Goal: Register for event/course

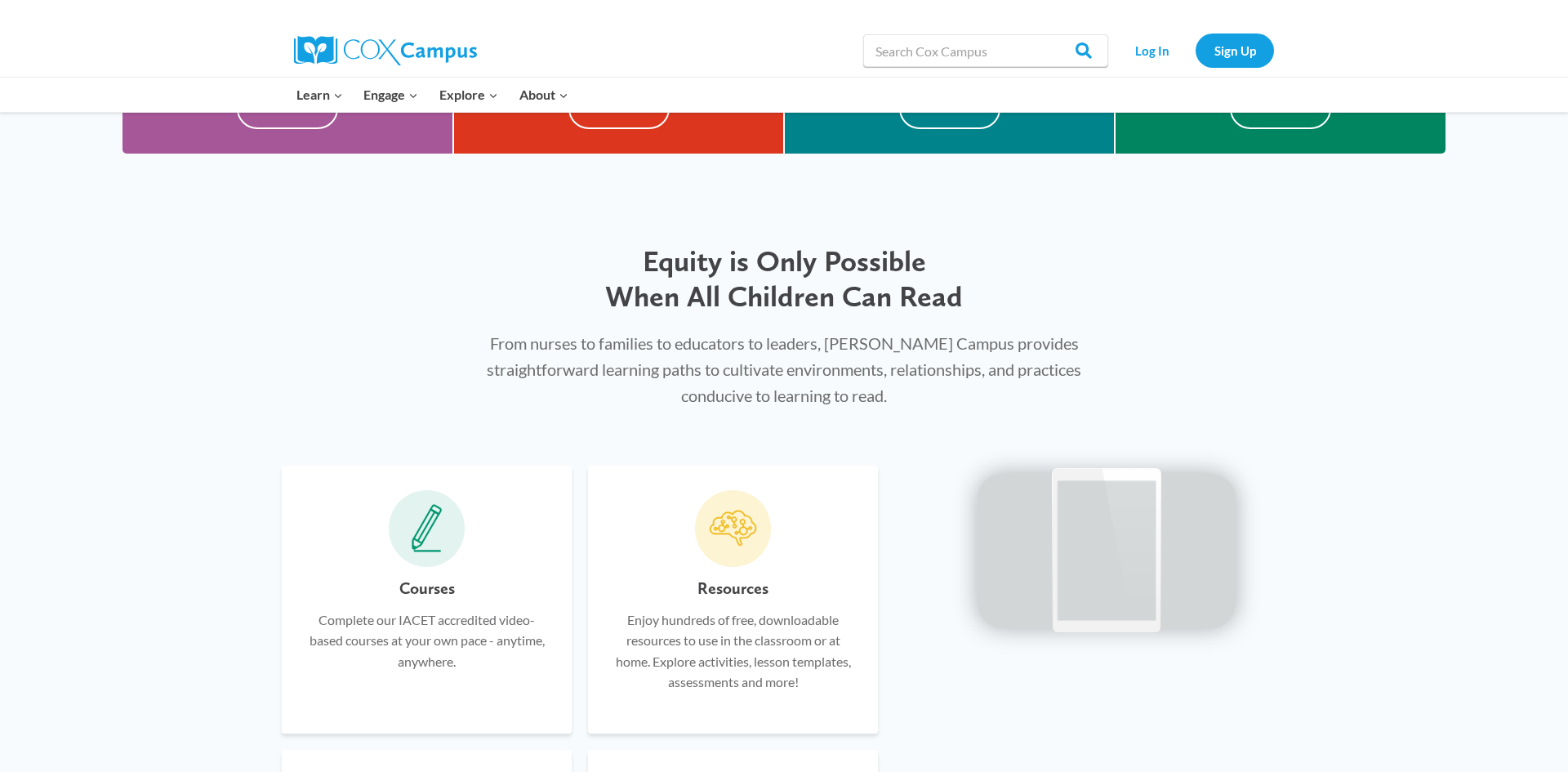
scroll to position [719, 0]
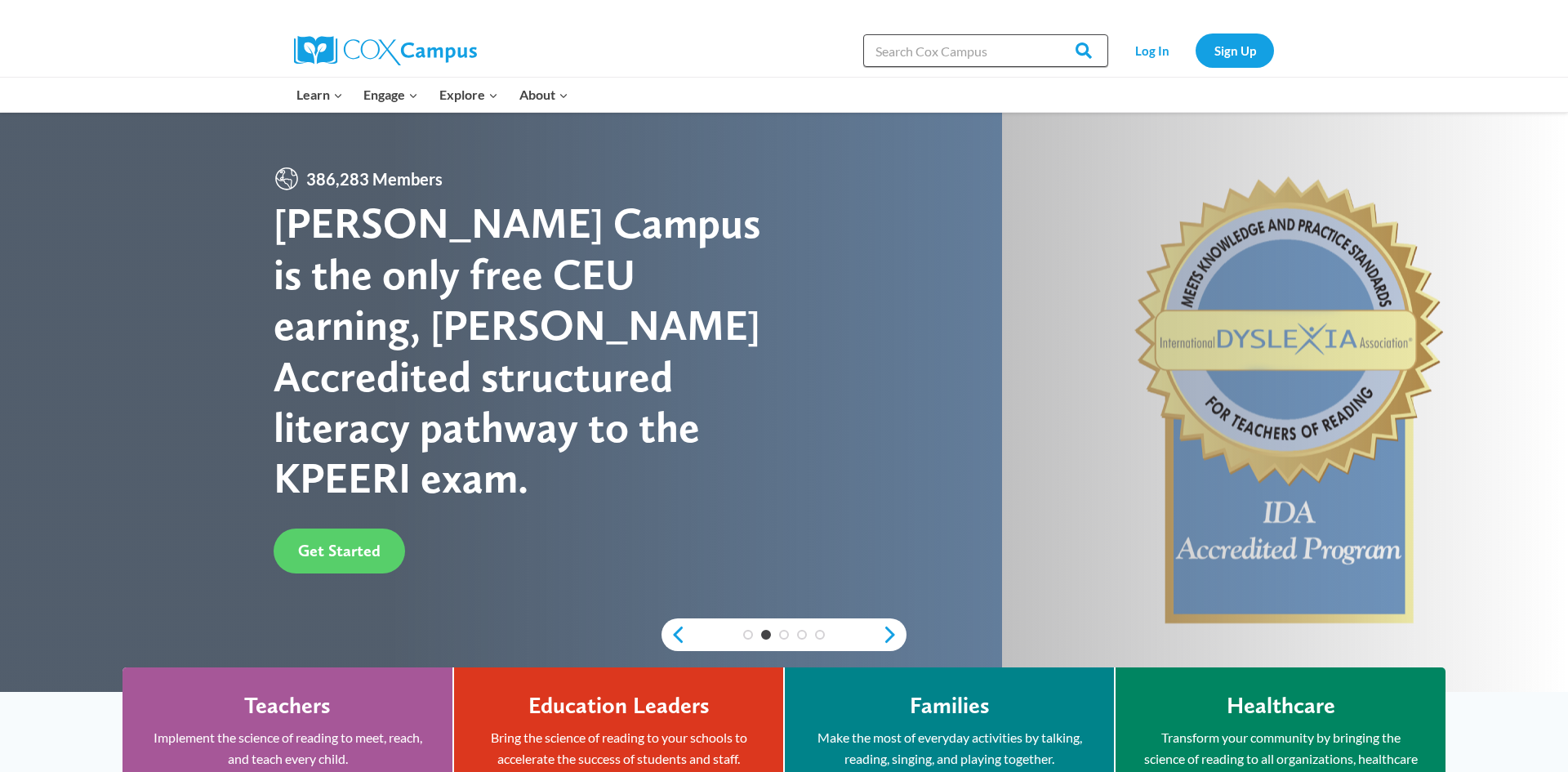
click at [1002, 53] on input "Search in [URL][DOMAIN_NAME]" at bounding box center [986, 51] width 245 height 33
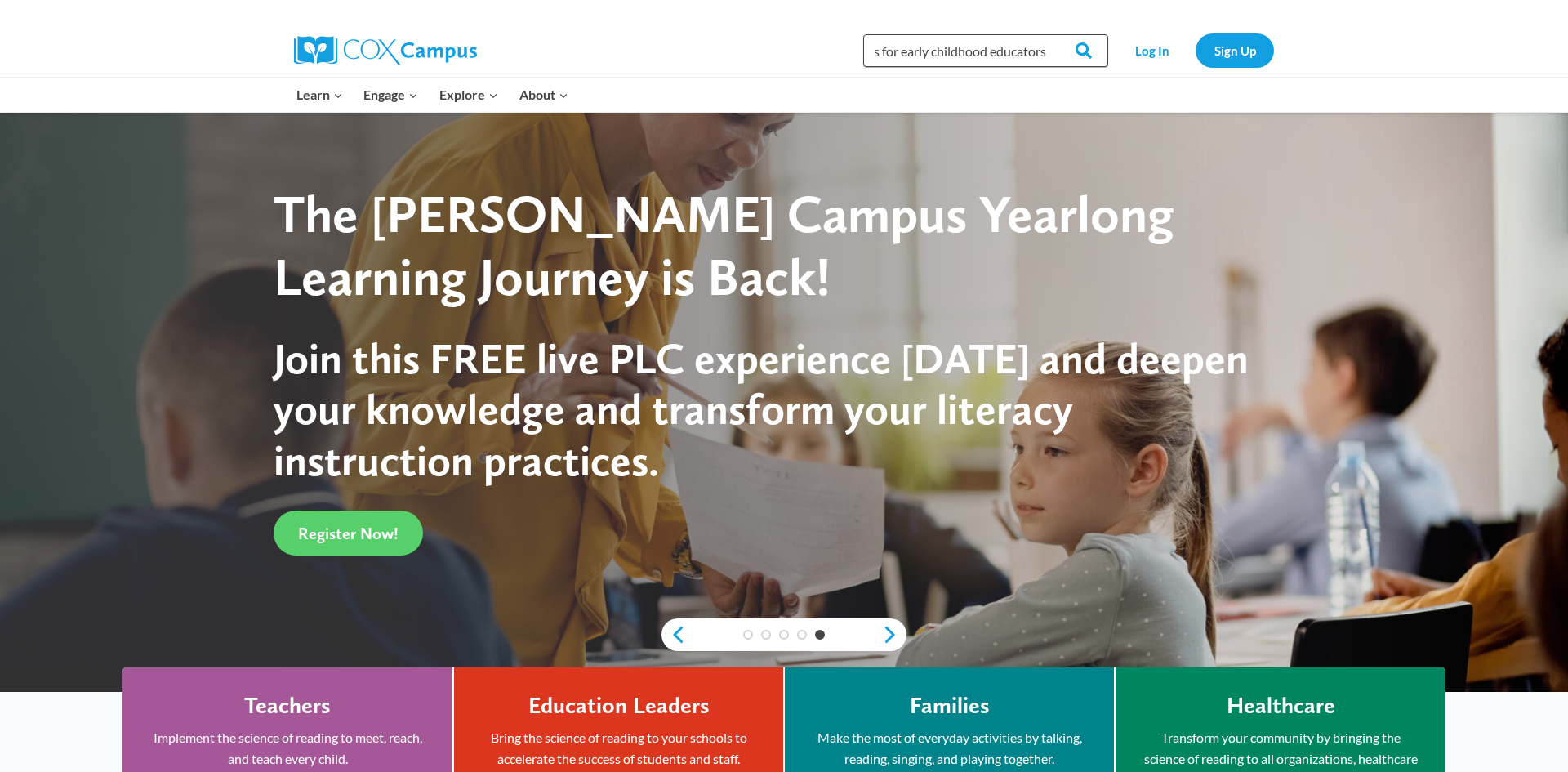
scroll to position [0, 296]
type input "understanding cultural difference and implicit biases for early childhood educa…"
click at [1044, 34] on input "Search" at bounding box center [1076, 51] width 64 height 33
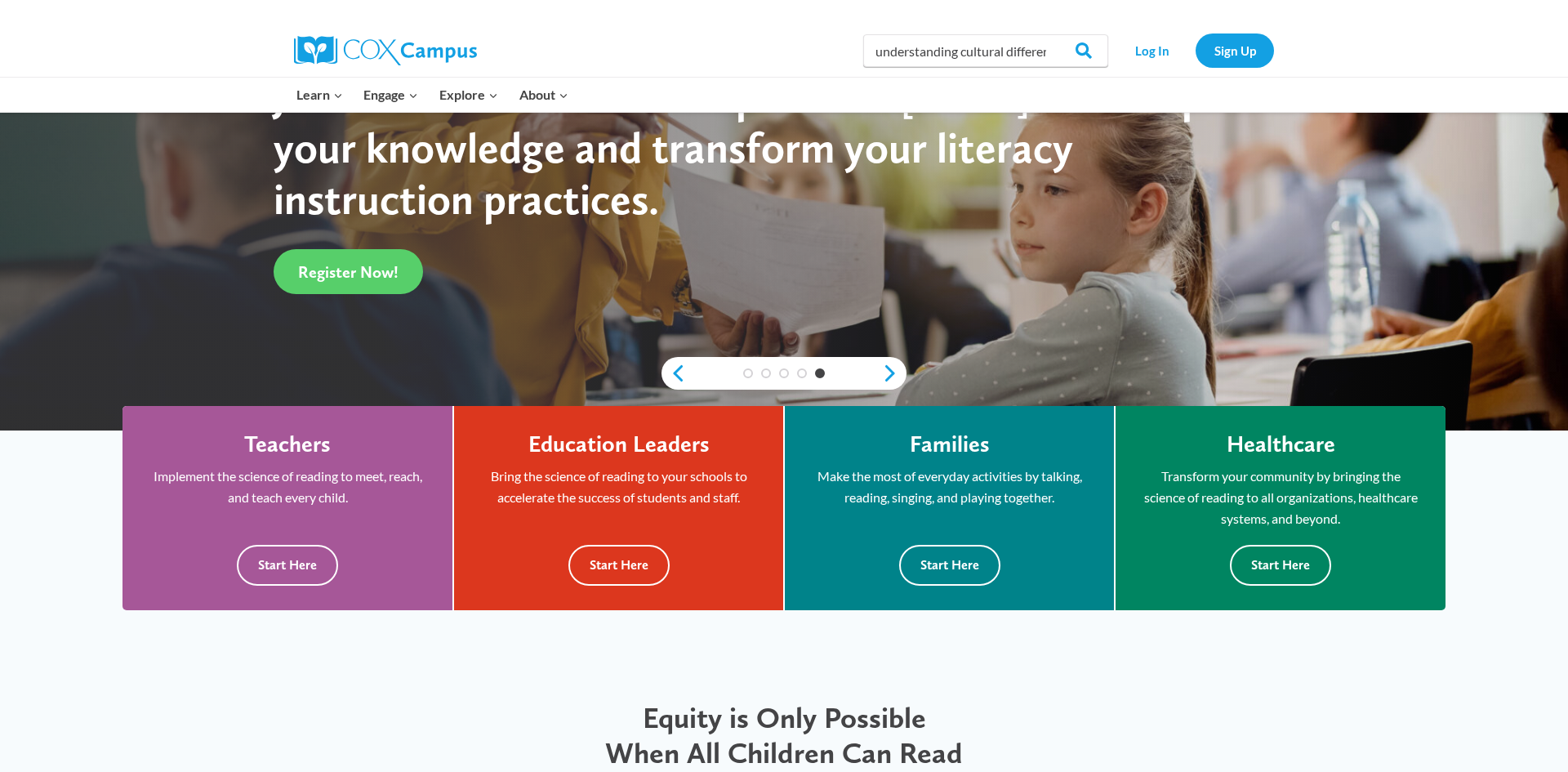
scroll to position [294, 0]
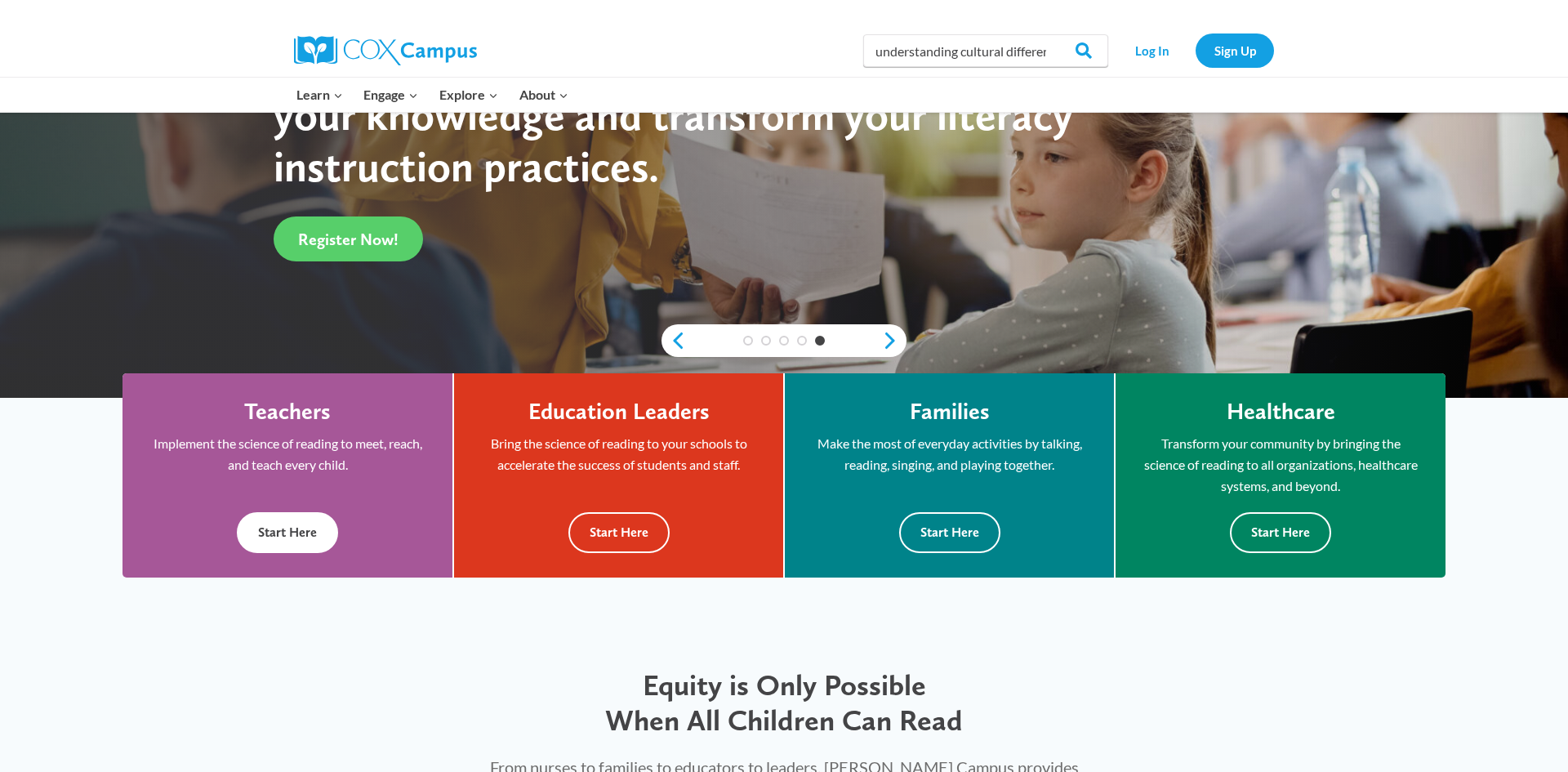
click at [323, 532] on button "Start Here" at bounding box center [287, 533] width 101 height 40
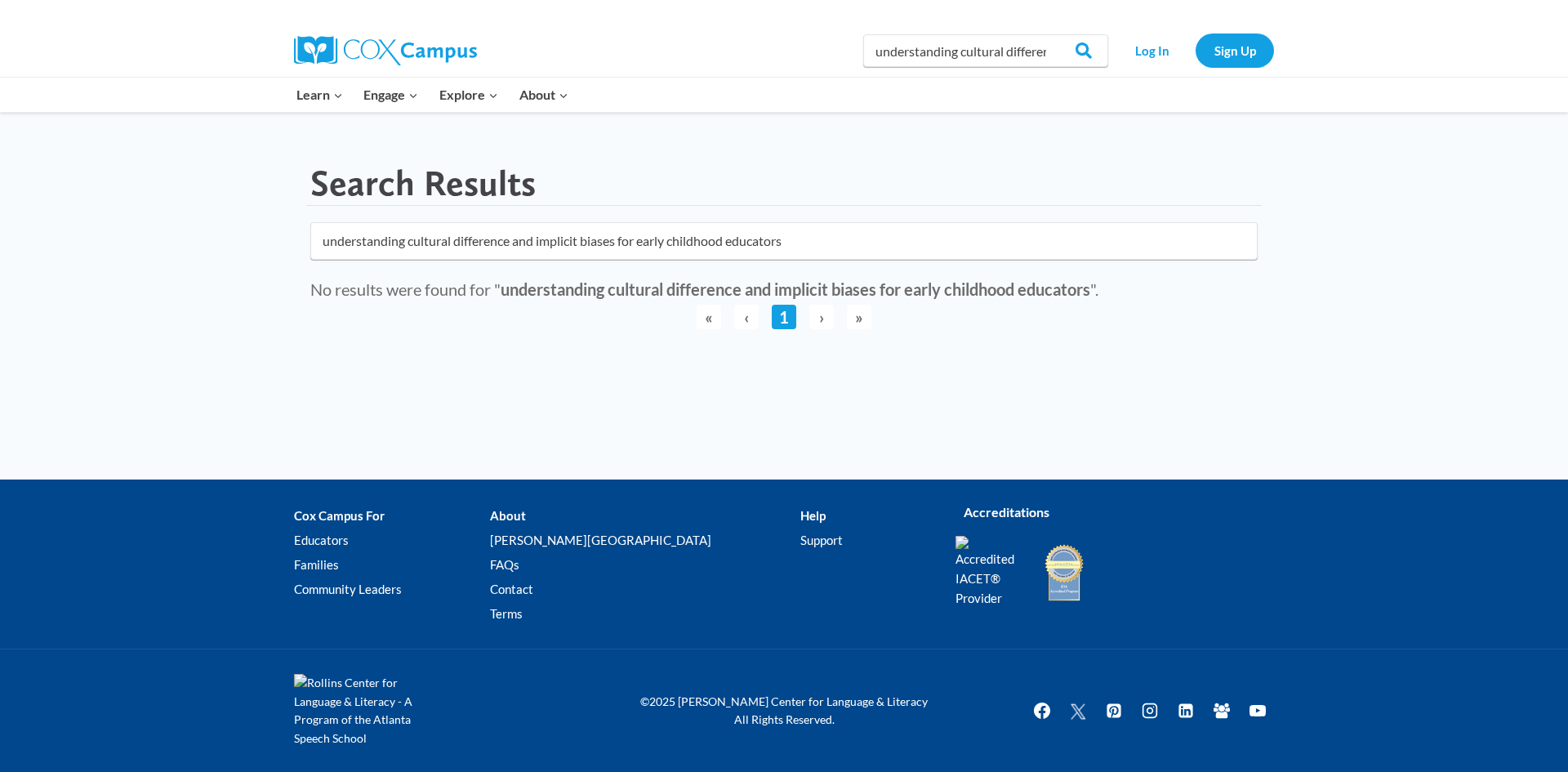
click at [824, 316] on span "›" at bounding box center [821, 317] width 25 height 25
click at [1085, 52] on input "Search" at bounding box center [1076, 51] width 64 height 33
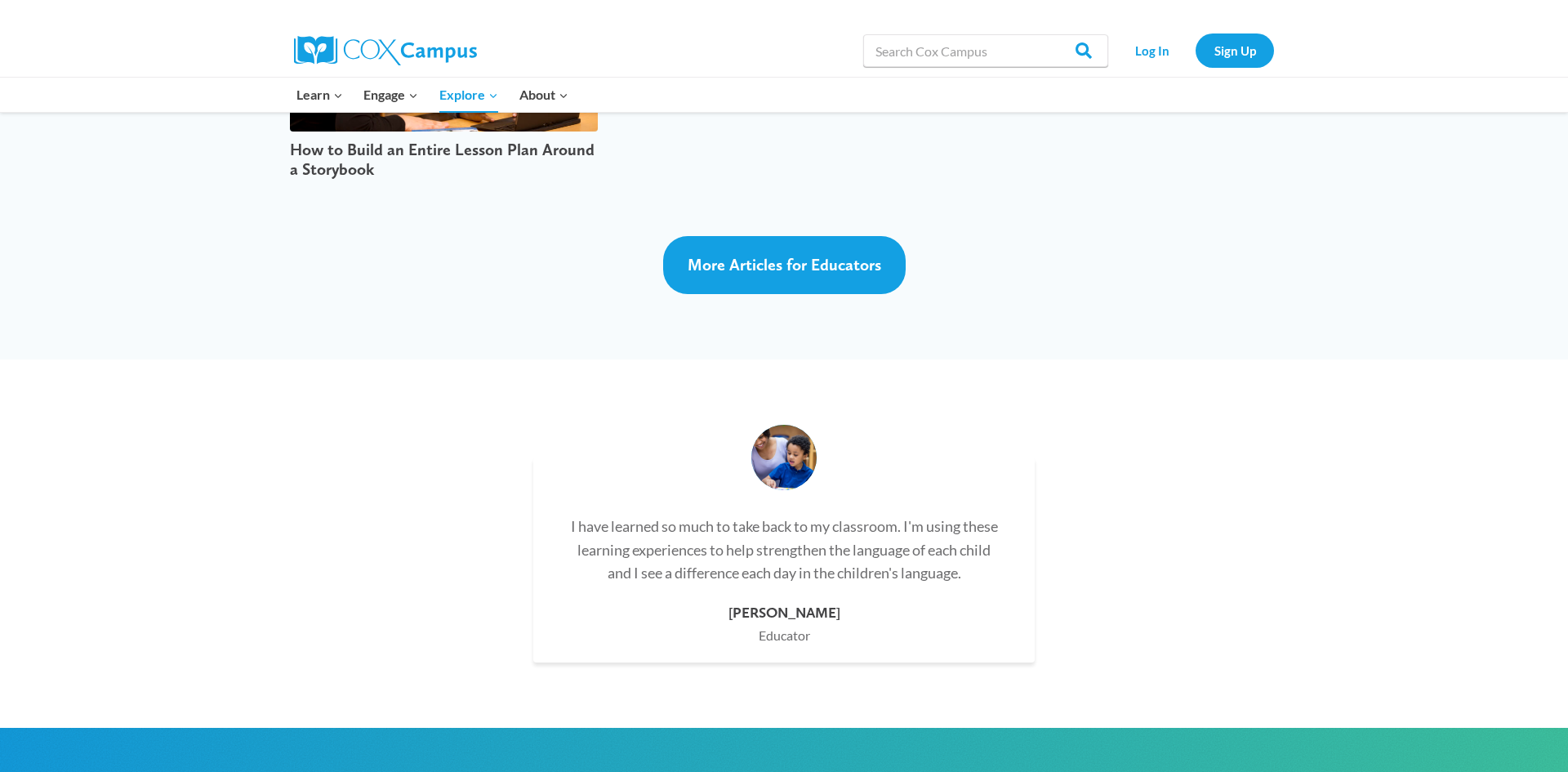
scroll to position [4334, 0]
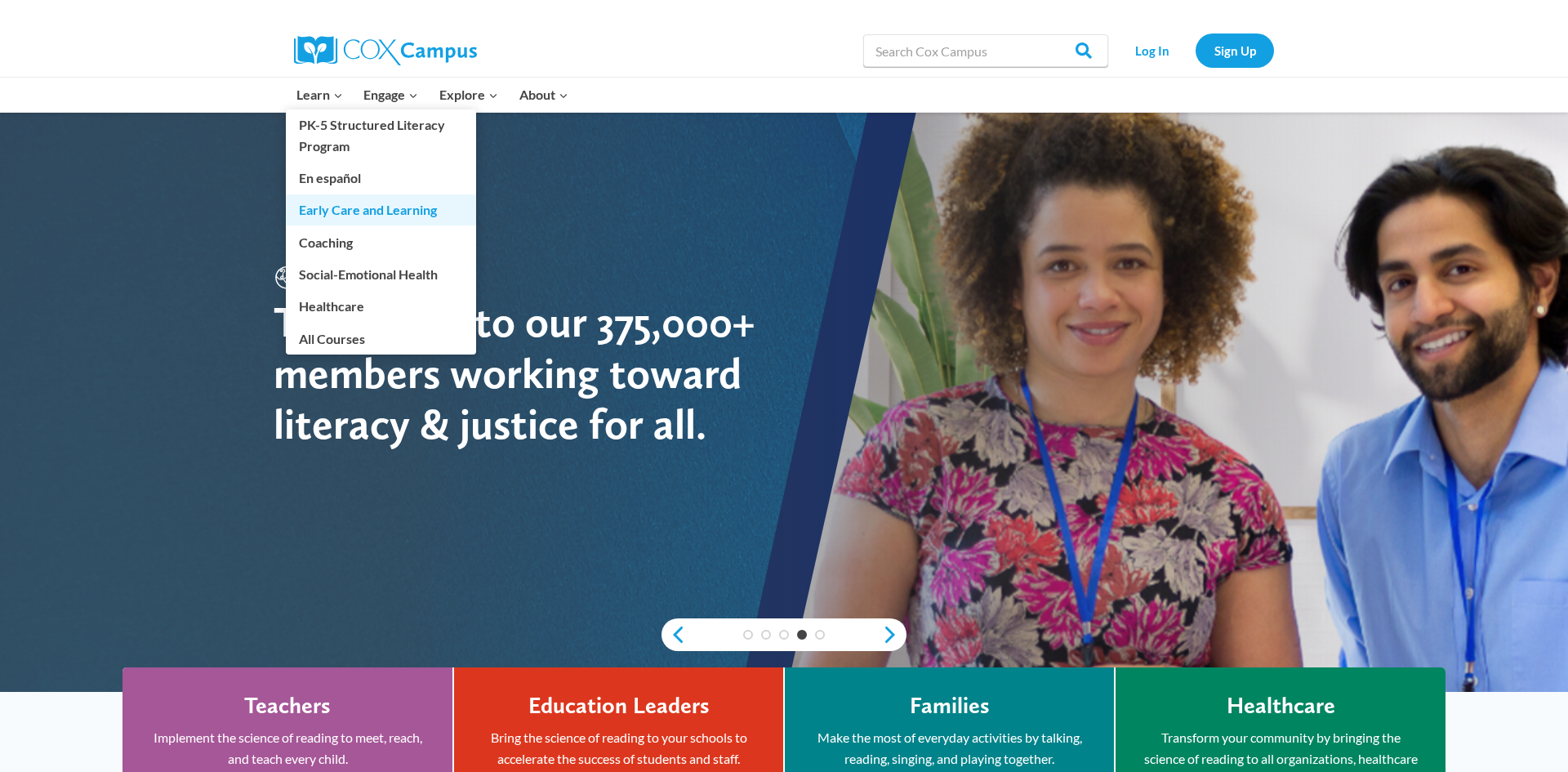
click at [341, 204] on link "Early Care and Learning" at bounding box center [381, 210] width 190 height 31
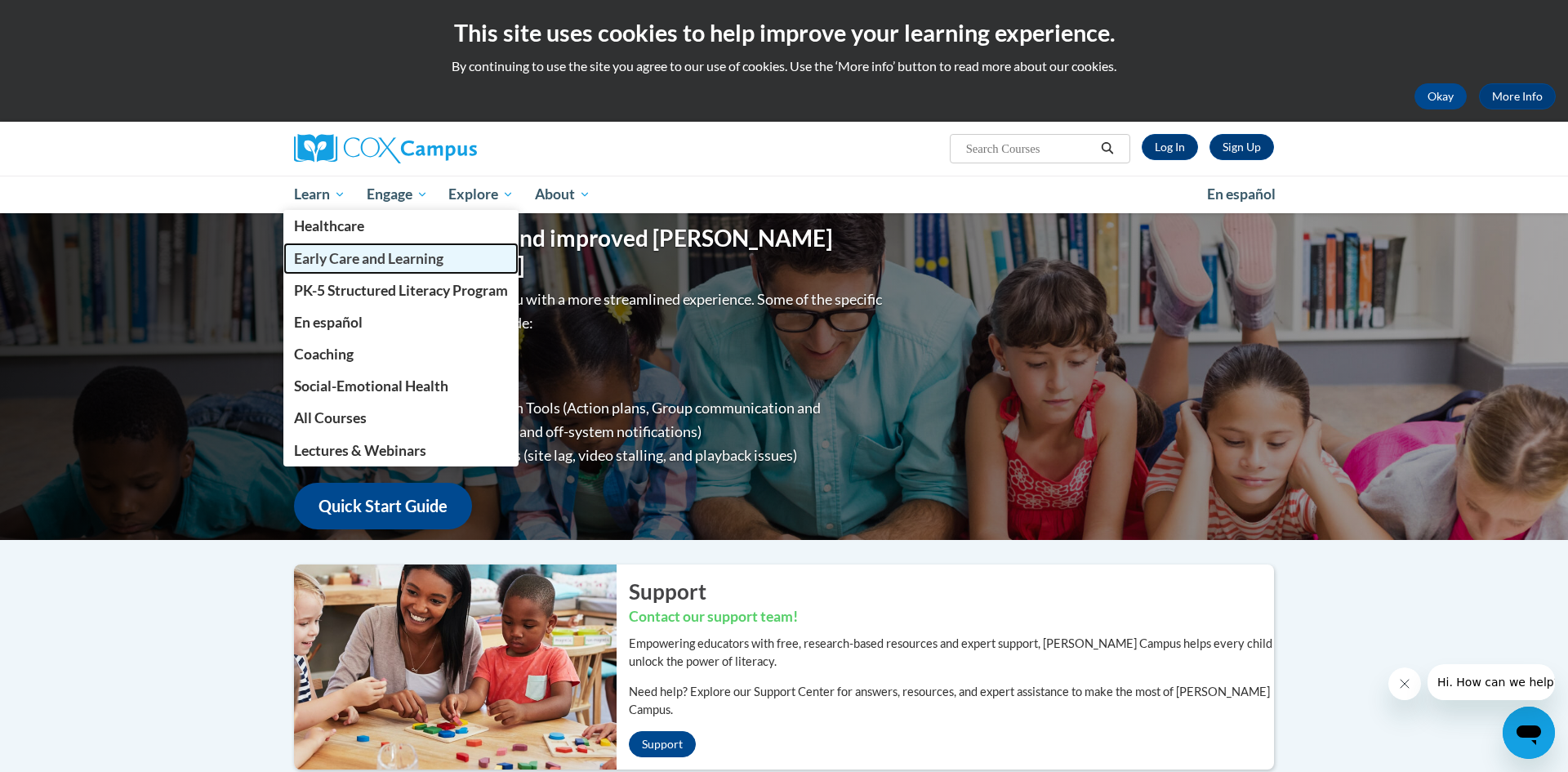
click at [343, 258] on span "Early Care and Learning" at bounding box center [369, 259] width 149 height 17
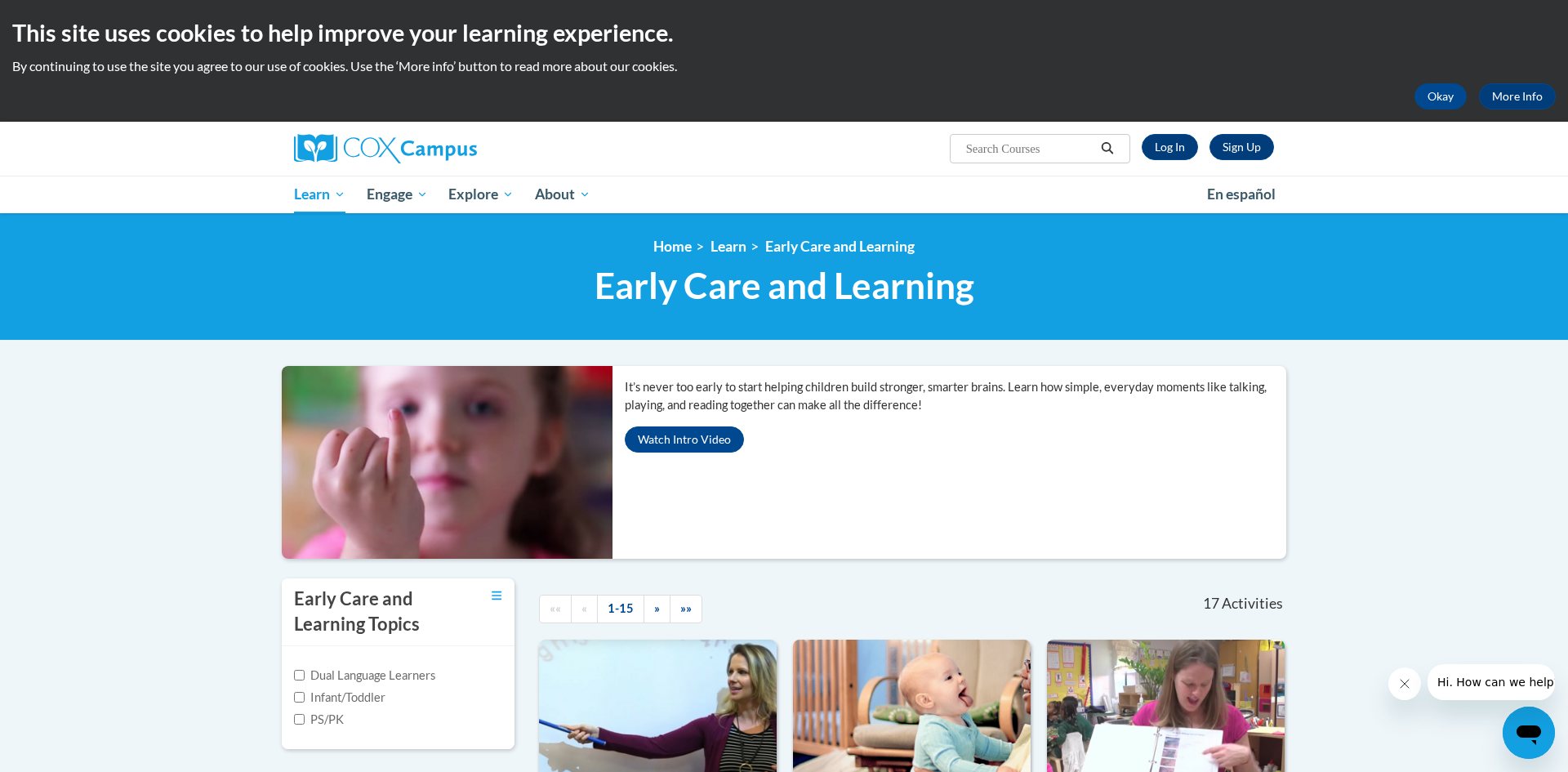
click at [994, 150] on input "Search..." at bounding box center [1029, 148] width 130 height 19
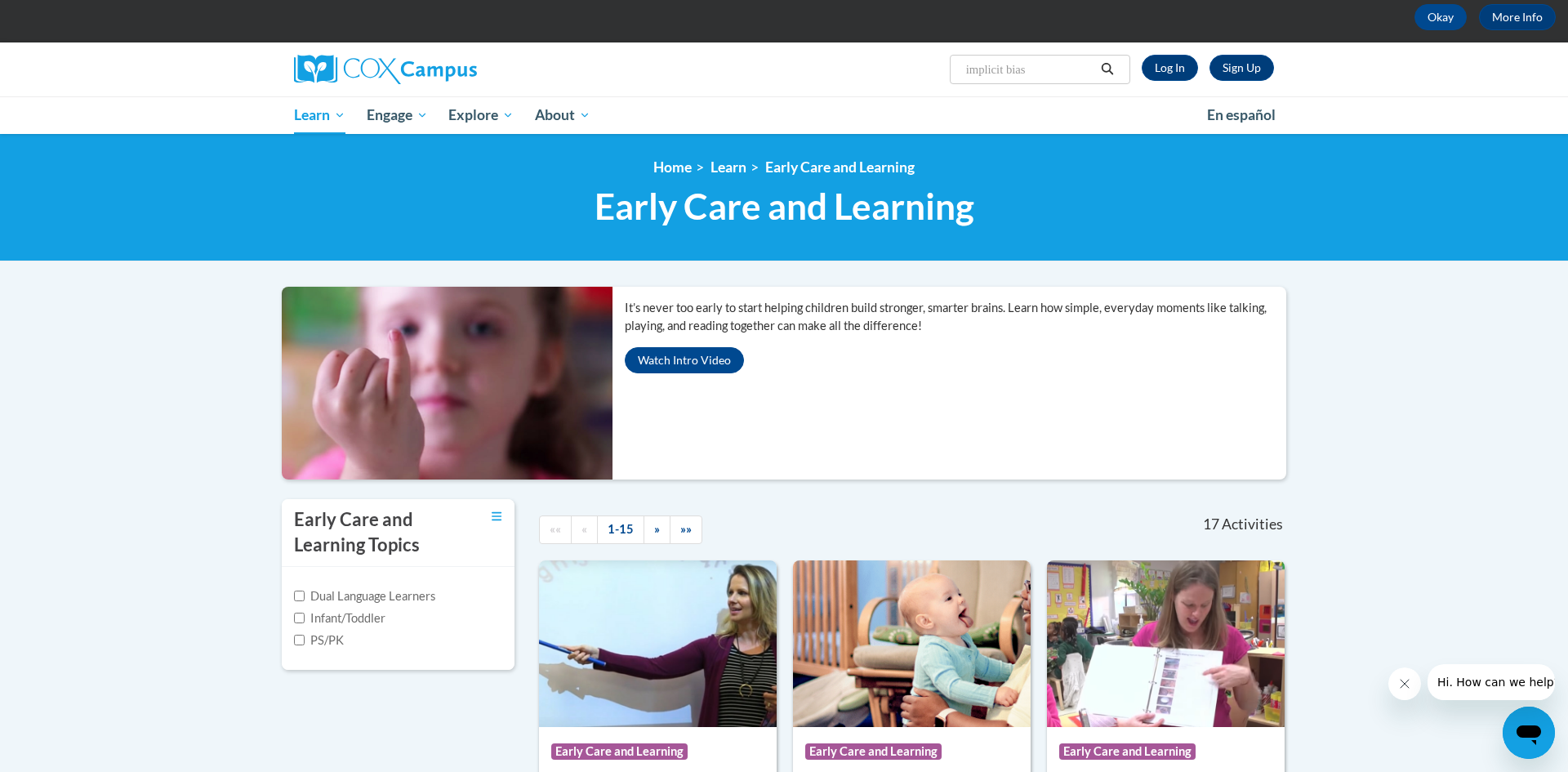
scroll to position [69, 0]
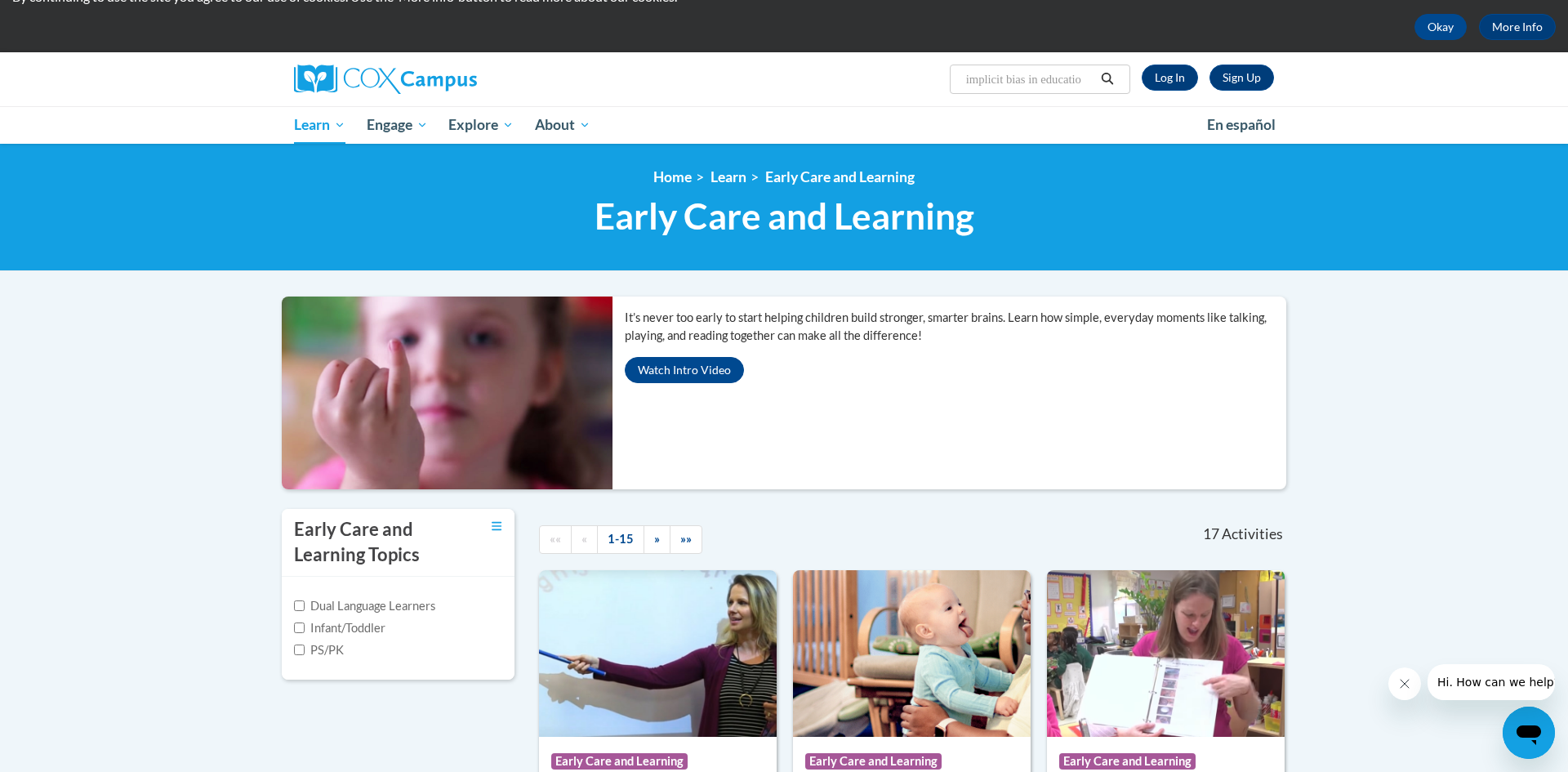
type input "implicit bias in education"
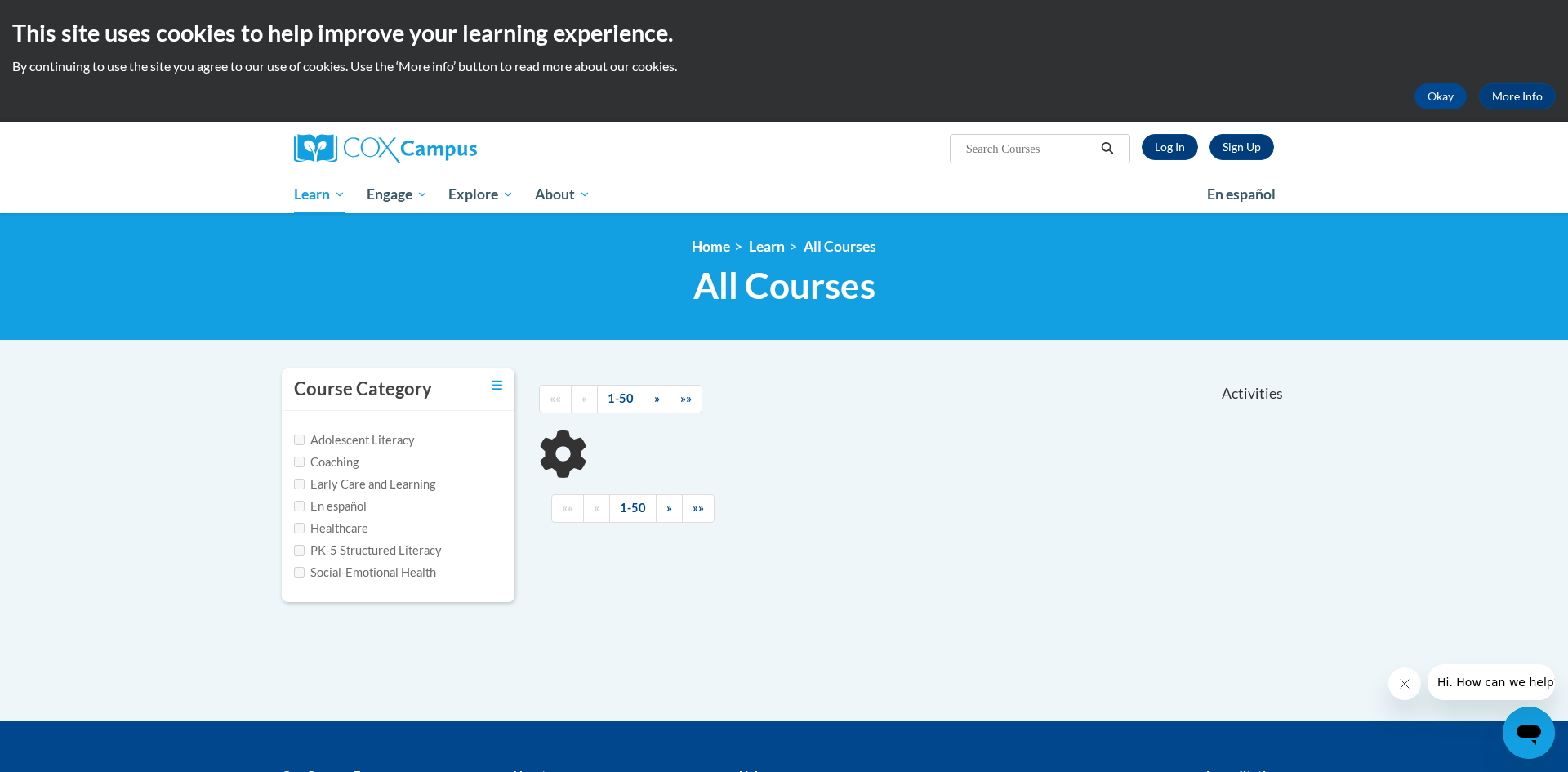
type input "implicit bias in education"
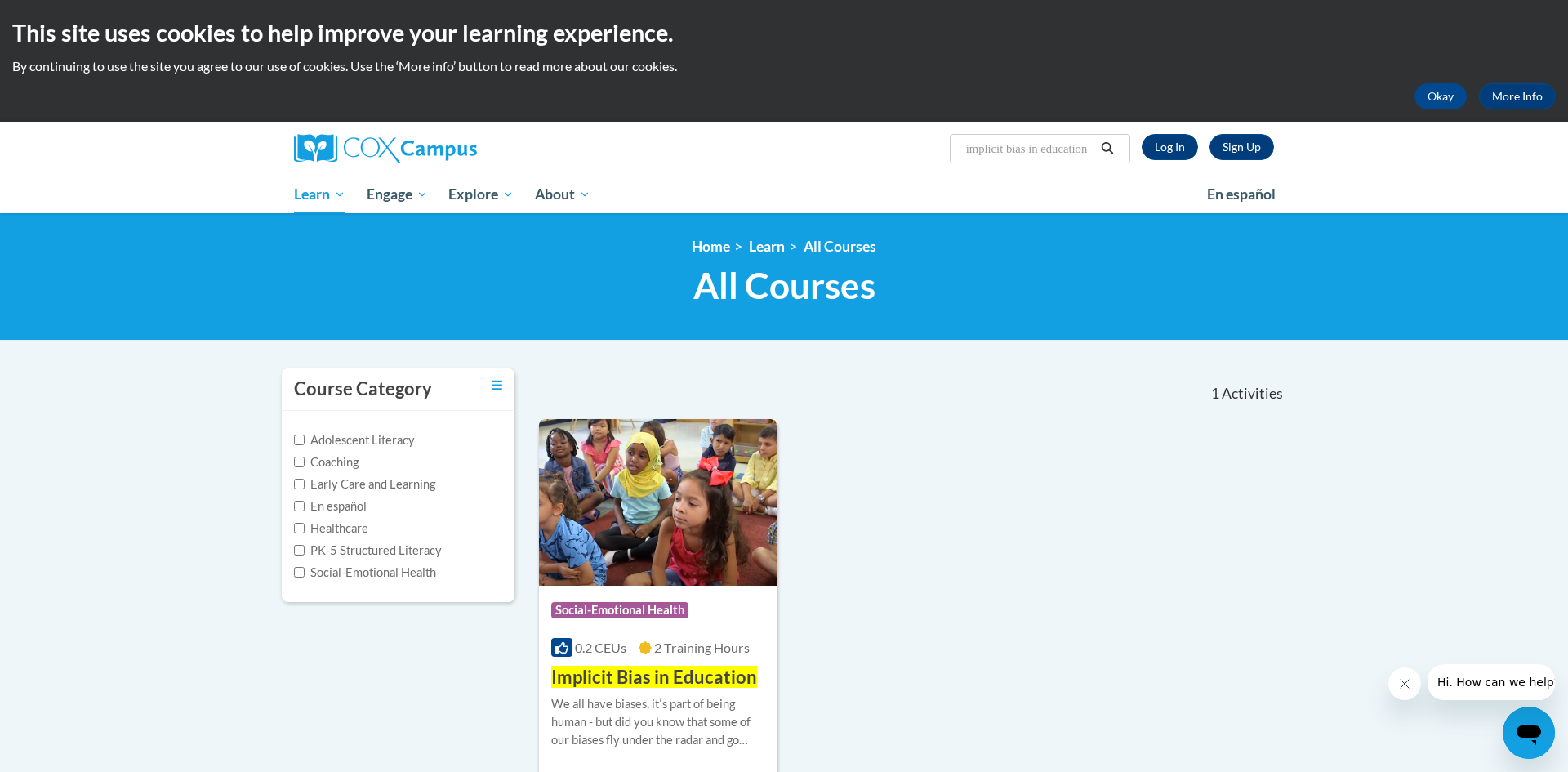
click at [648, 684] on span "Implicit Bias in Education" at bounding box center [654, 676] width 206 height 22
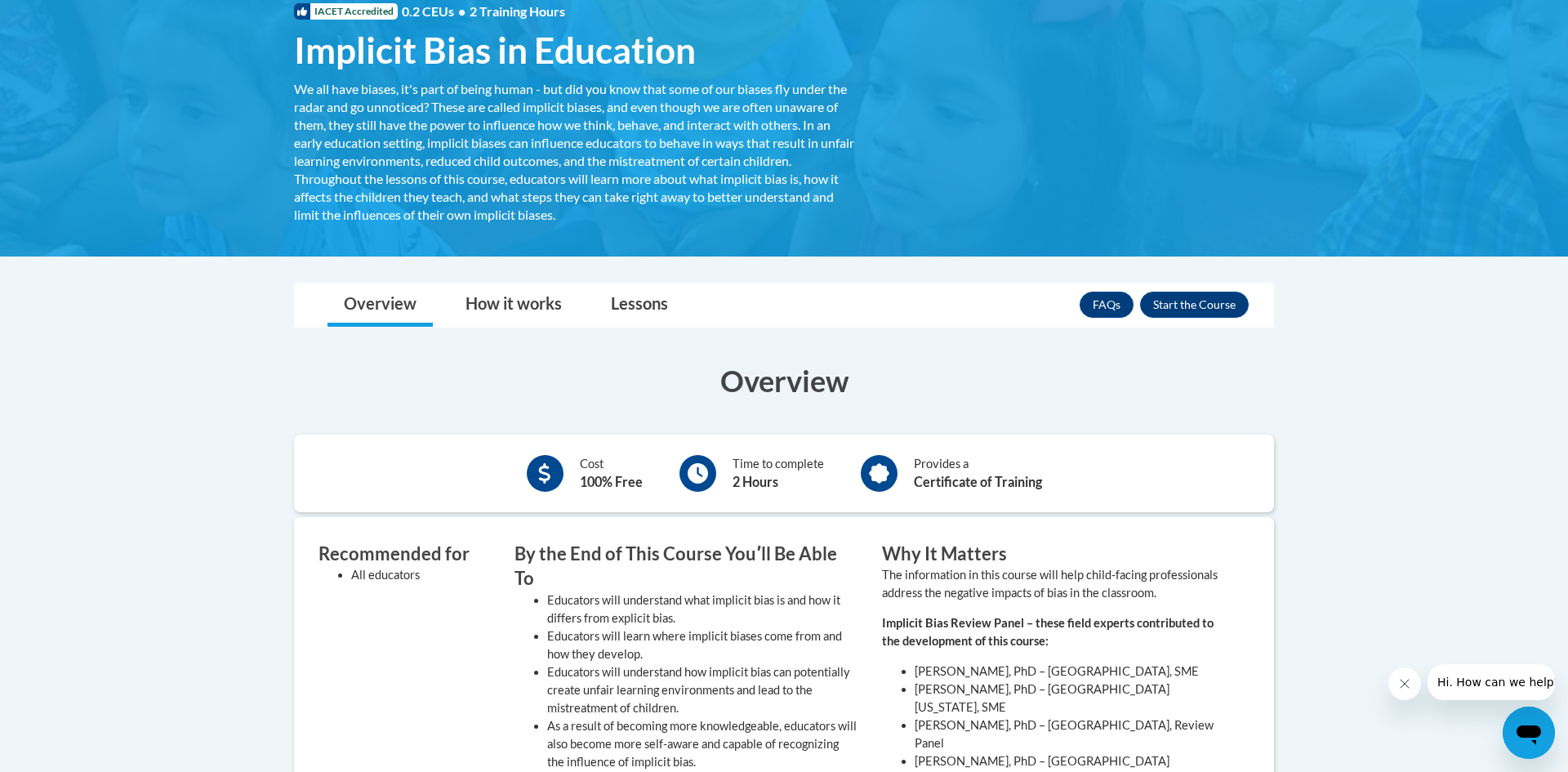
scroll to position [294, 0]
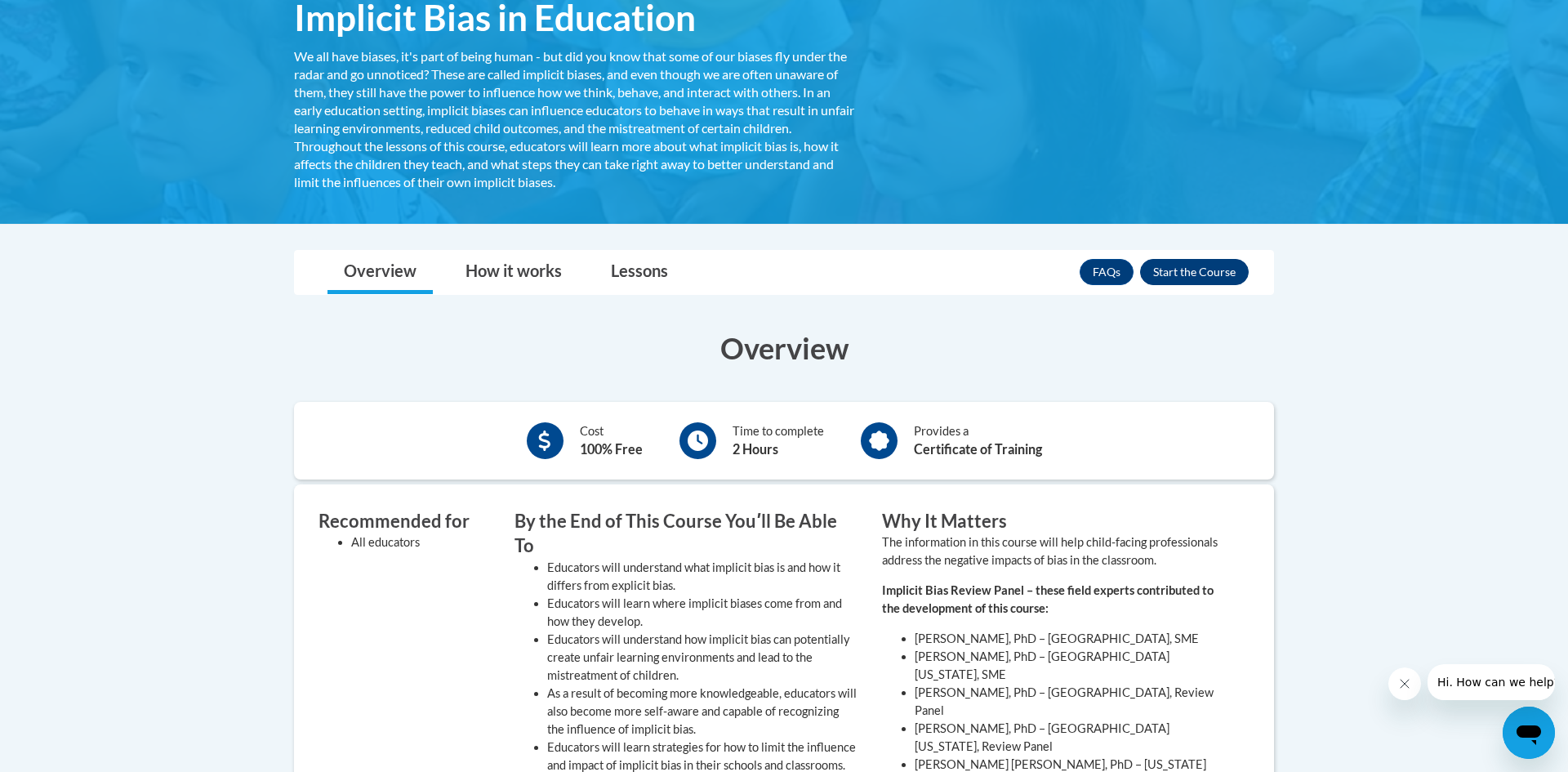
click at [1213, 264] on button "Enroll" at bounding box center [1194, 271] width 108 height 26
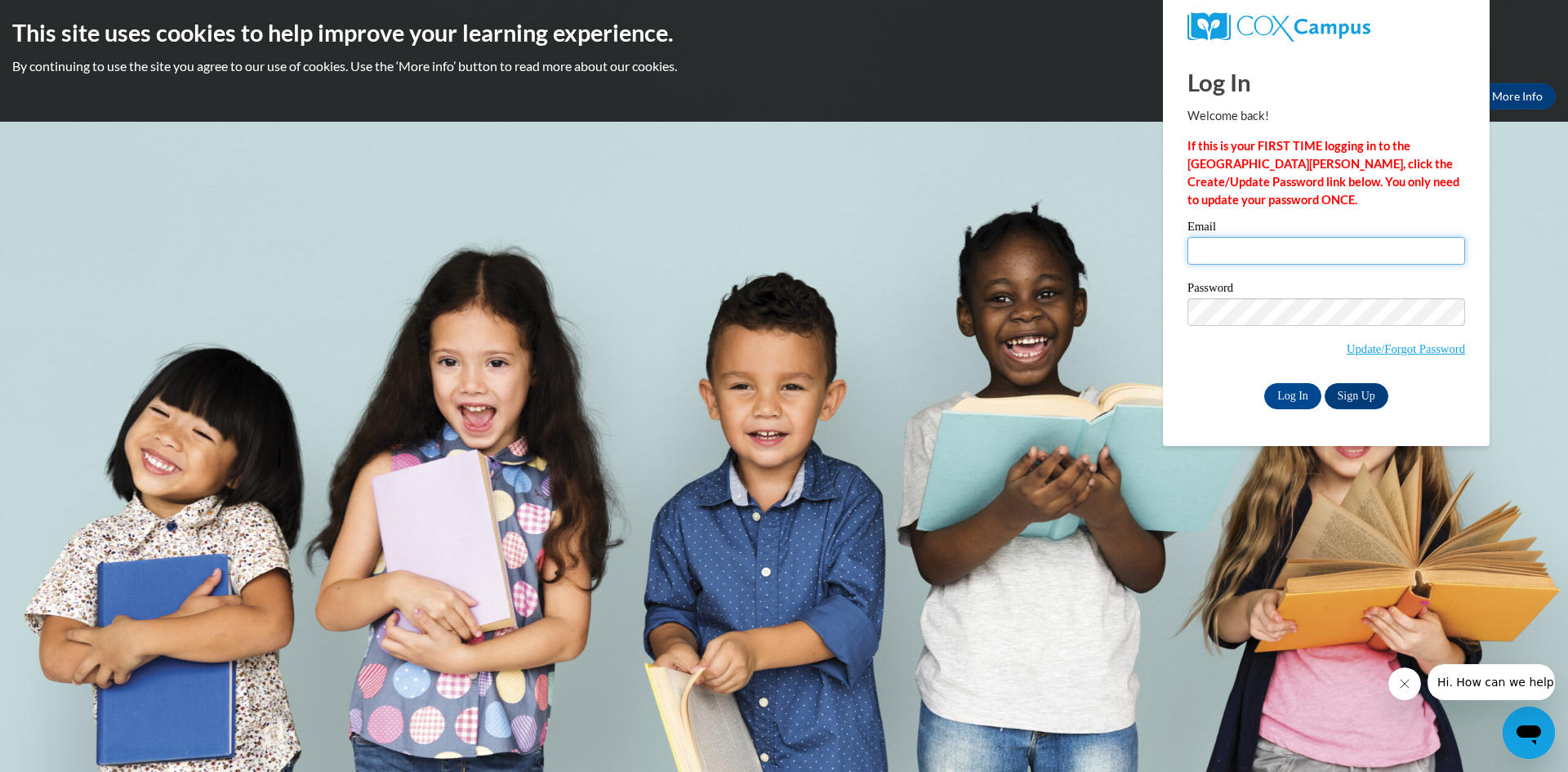
click at [1234, 249] on input "Email" at bounding box center [1326, 250] width 278 height 28
click at [874, 379] on body "This site uses cookies to help improve your learning experience. By continuing …" at bounding box center [784, 386] width 1568 height 772
click at [1333, 246] on input "Email" at bounding box center [1326, 250] width 278 height 28
type input "stephanni.lundquist@casoky.org"
click at [1264, 383] on input "Log In" at bounding box center [1292, 396] width 57 height 26
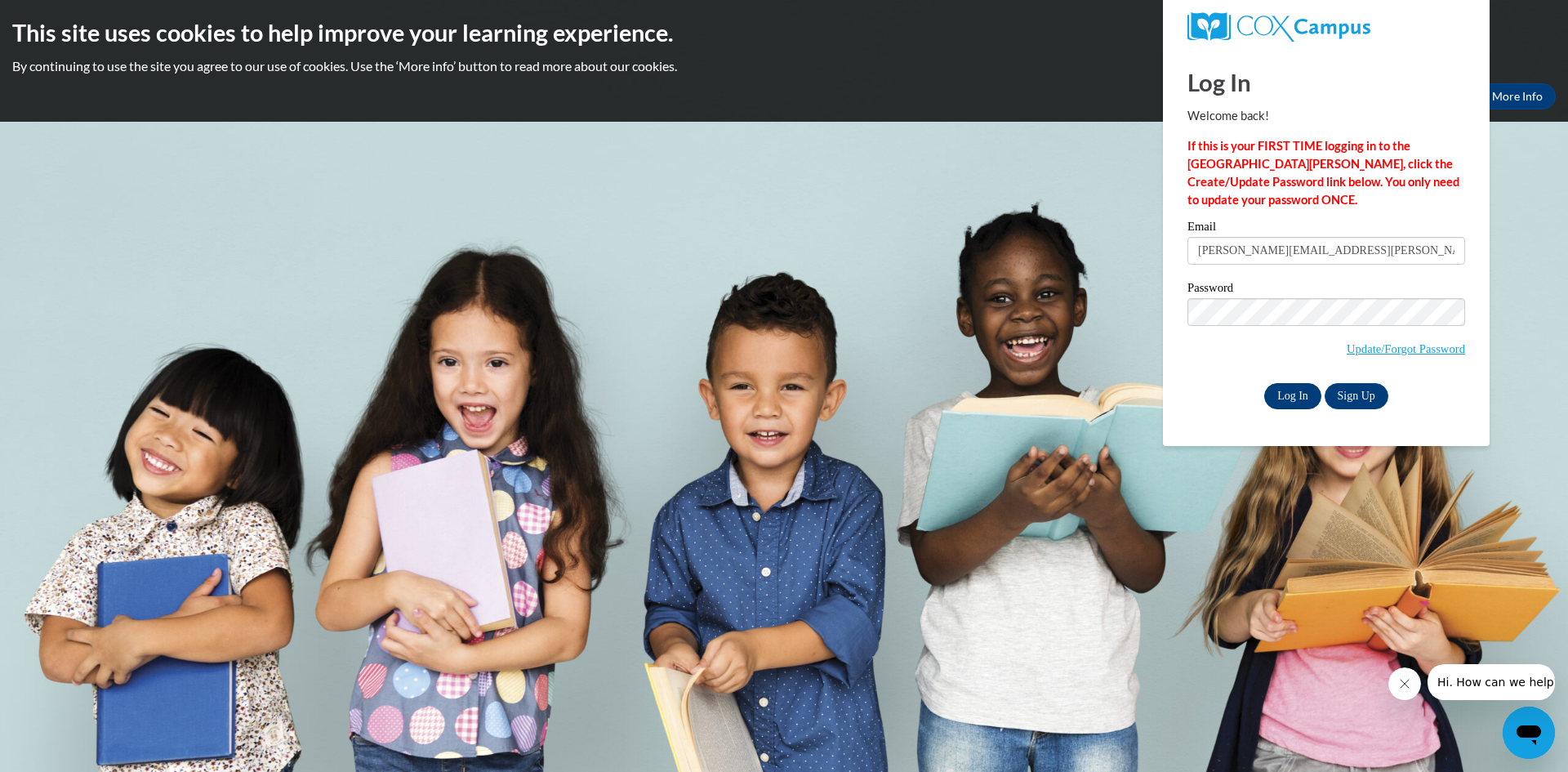
click at [1285, 401] on input "Log In" at bounding box center [1292, 396] width 57 height 26
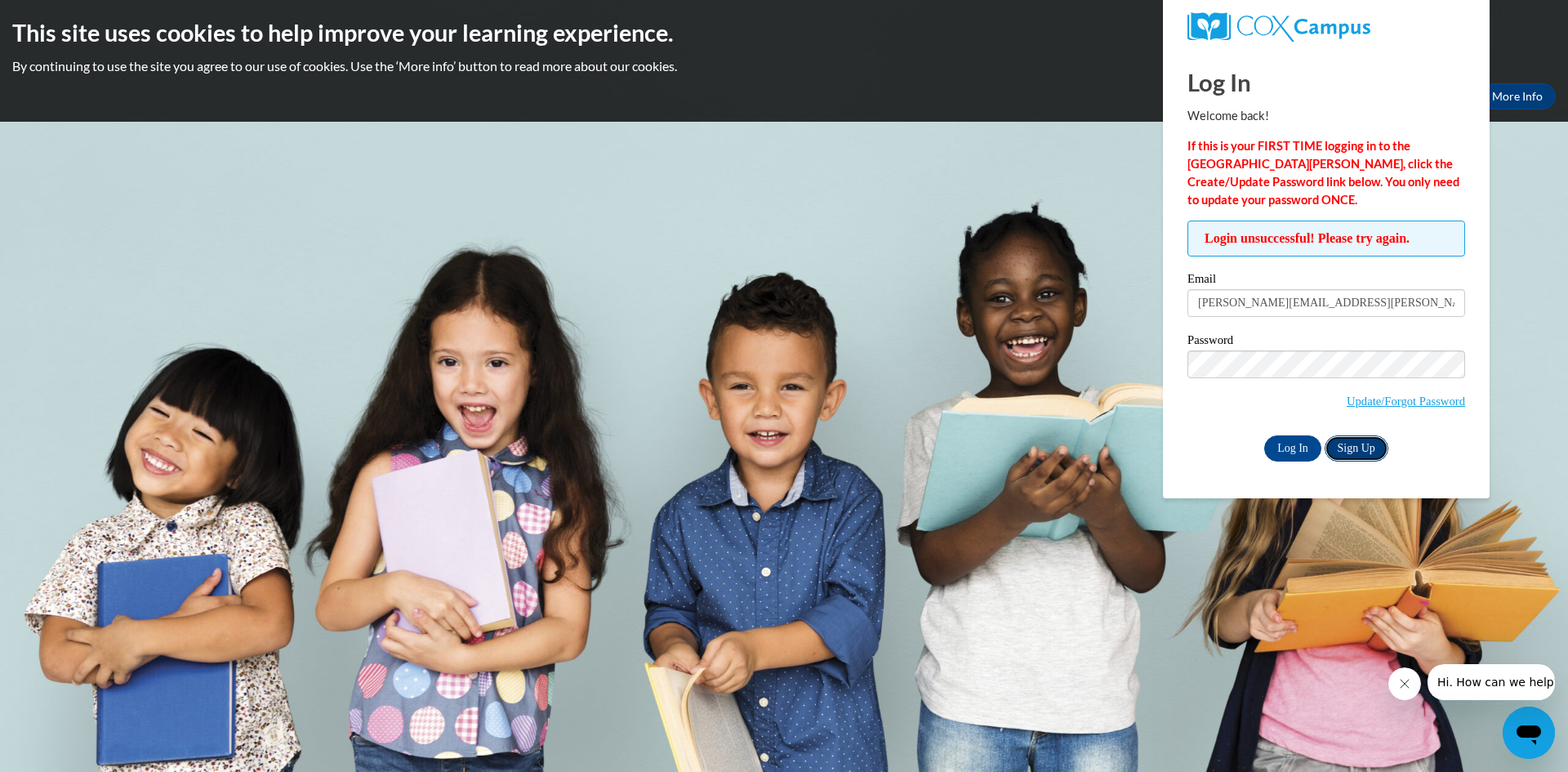
click at [1368, 445] on link "Sign Up" at bounding box center [1355, 448] width 64 height 26
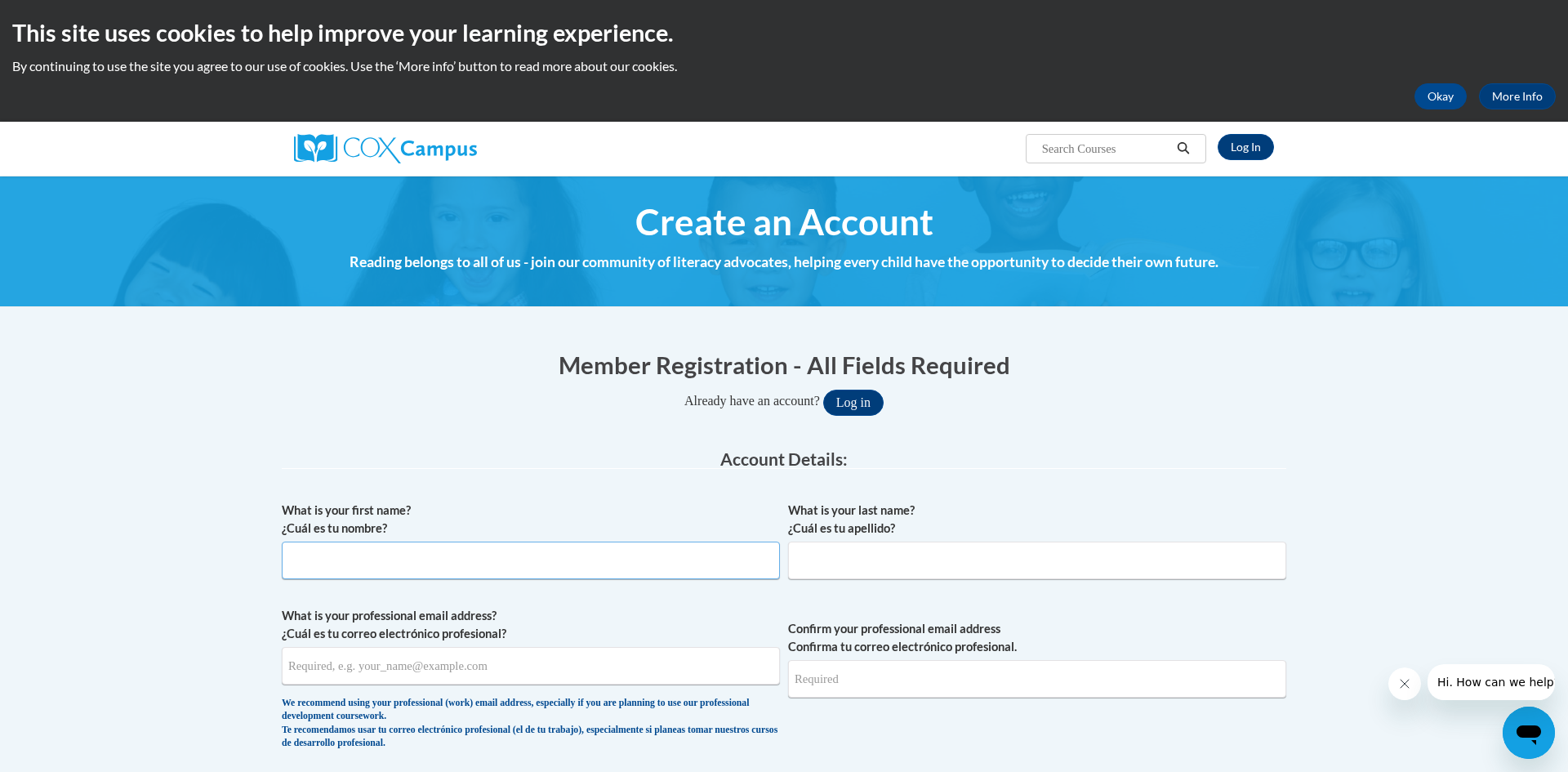
click at [736, 549] on input "What is your first name? ¿Cuál es tu nombre?" at bounding box center [530, 559] width 498 height 37
type input "Stephanni"
click at [872, 545] on input "What is your last name? ¿Cuál es tu apellido?" at bounding box center [1037, 559] width 498 height 37
type input "Lundquist"
click at [572, 680] on input "What is your professional email address? ¿Cuál es tu correo electrónico profesi…" at bounding box center [530, 666] width 498 height 37
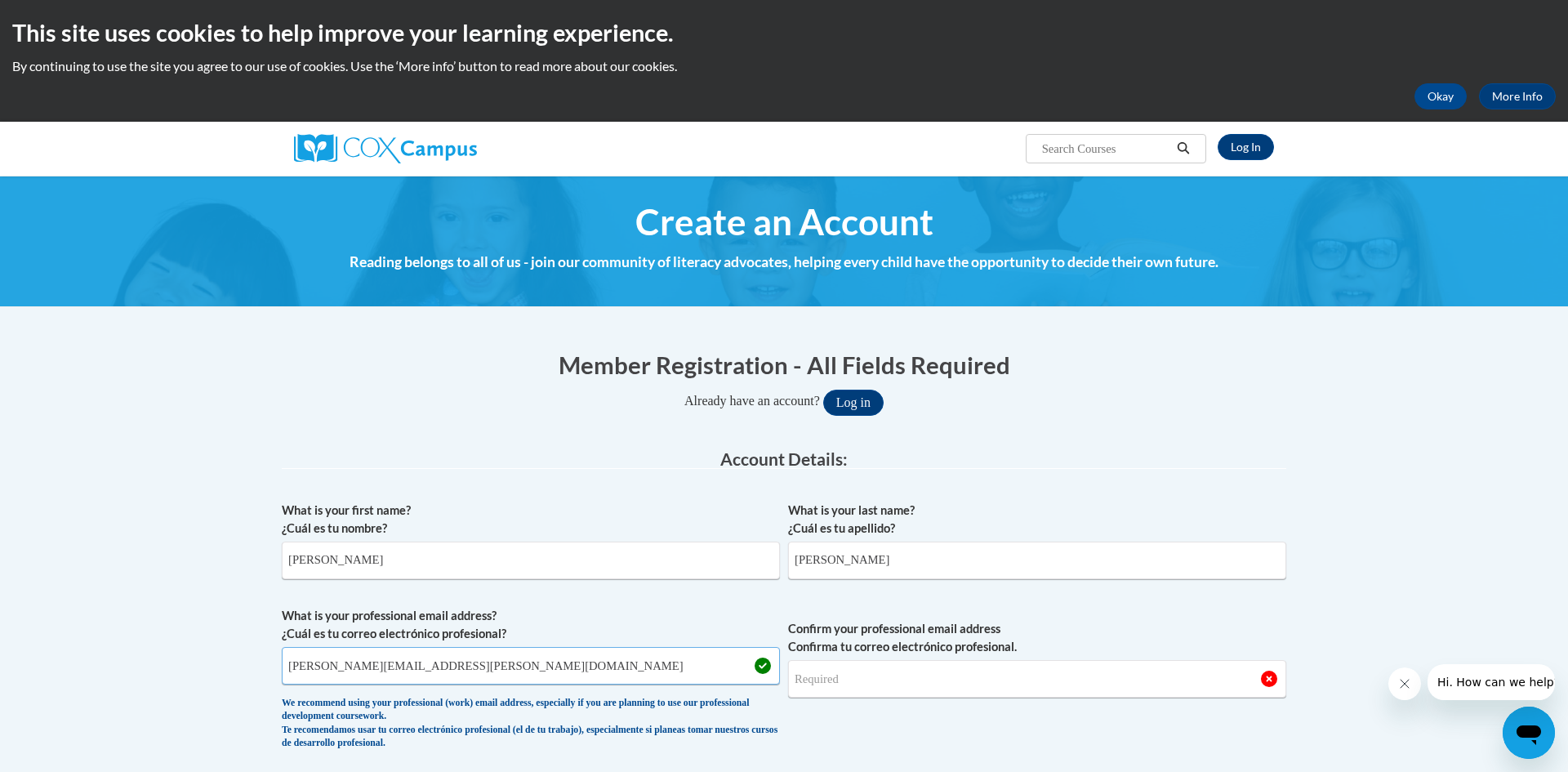
type input "[PERSON_NAME][EMAIL_ADDRESS][PERSON_NAME][DOMAIN_NAME]"
click at [843, 683] on input "Confirm your professional email address Confirma tu correo electrónico profesio…" at bounding box center [1037, 678] width 498 height 37
type input "[PERSON_NAME][EMAIL_ADDRESS][PERSON_NAME][DOMAIN_NAME]"
click at [1131, 716] on span "Confirm your professional email address Confirma tu correo electrónico profesio…" at bounding box center [1037, 683] width 498 height 151
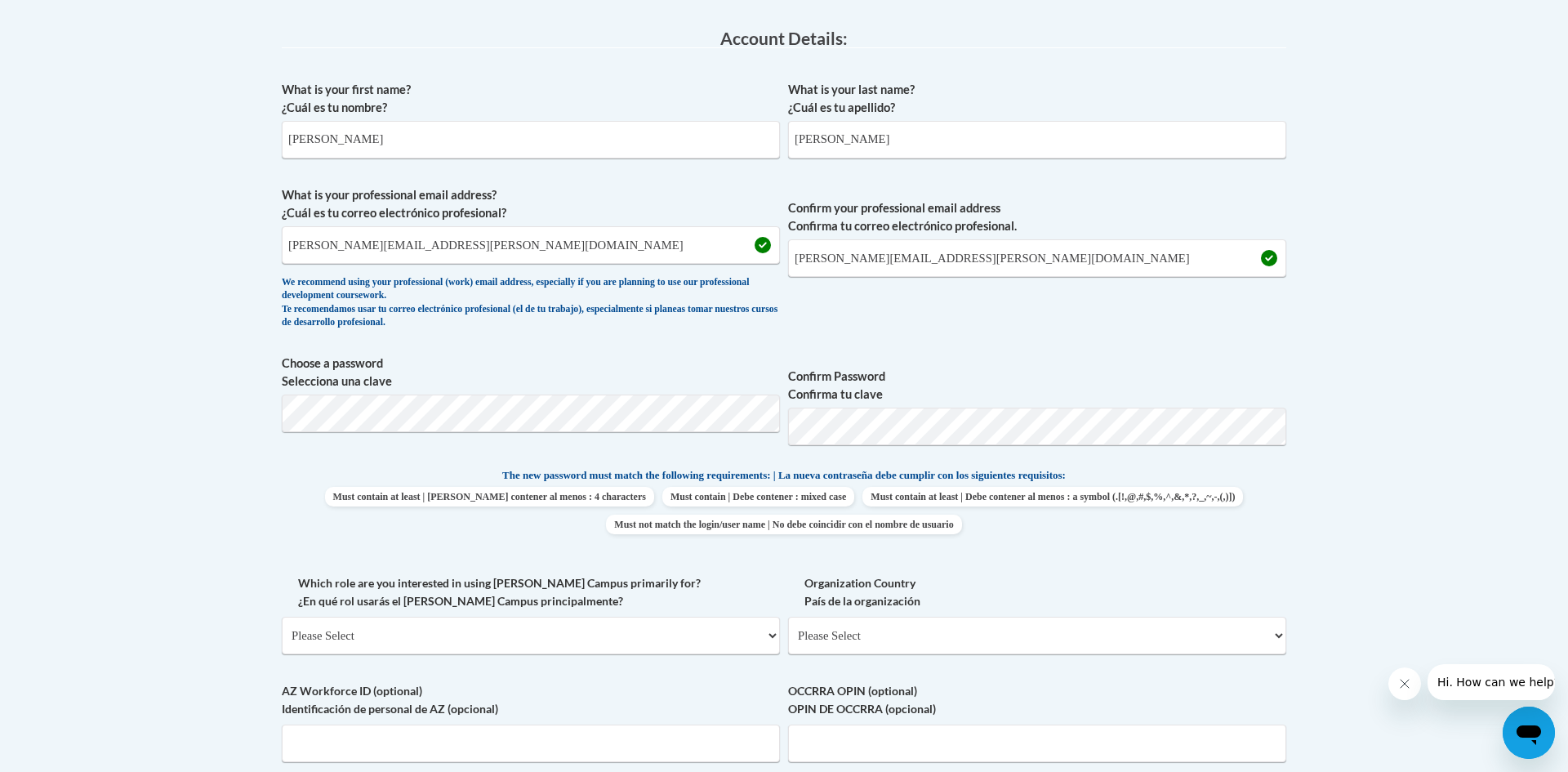
scroll to position [425, 0]
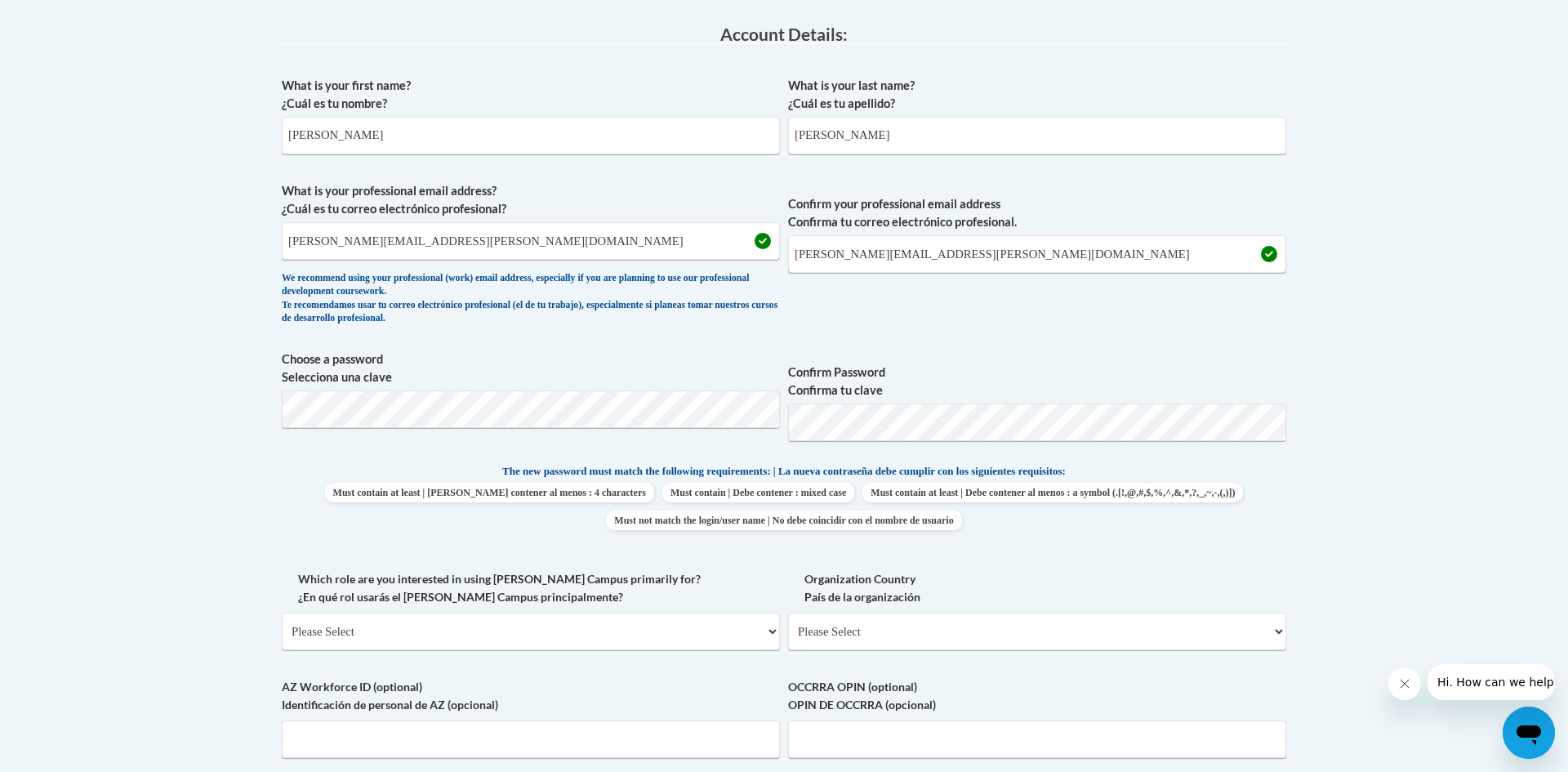
click at [759, 592] on label "Which role are you interested in using Cox Campus primarily for? ¿En qué rol us…" at bounding box center [530, 588] width 498 height 36
click at [759, 613] on select "Please Select College/University | Colegio/Universidad Community/Nonprofit Part…" at bounding box center [530, 631] width 498 height 37
click at [674, 624] on select "Please Select College/University | Colegio/Universidad Community/Nonprofit Part…" at bounding box center [530, 631] width 498 height 37
select select "fbf2d438-af2f-41f8-98f1-81c410e29de3"
click at [281, 613] on select "Please Select College/University | Colegio/Universidad Community/Nonprofit Part…" at bounding box center [530, 631] width 498 height 37
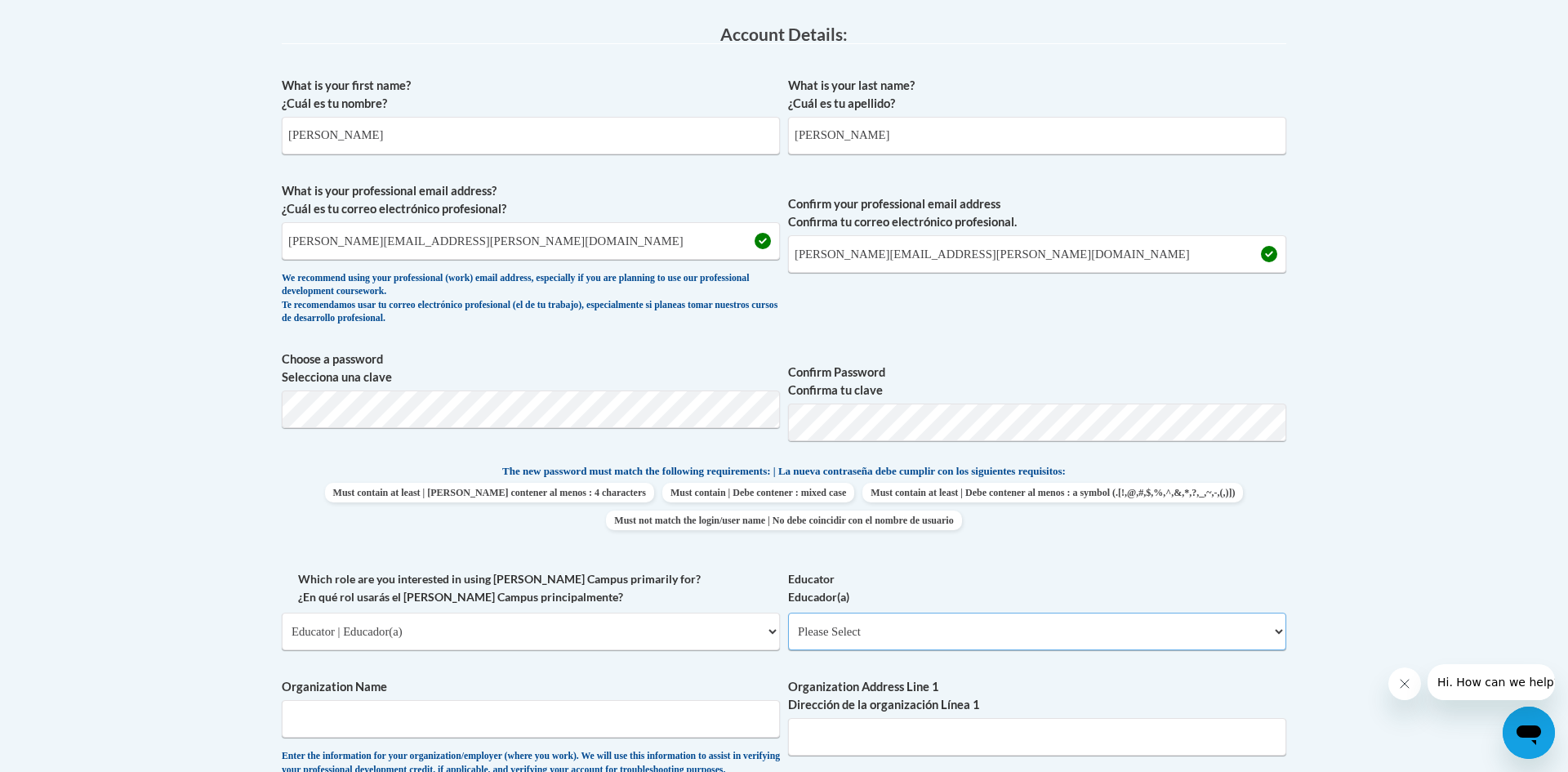
click at [876, 641] on select "Please Select Early Learning/Daycare Teacher/Family Home Care Provider | Maestr…" at bounding box center [1037, 631] width 498 height 37
click at [788, 613] on select "Please Select Early Learning/Daycare Teacher/Family Home Care Provider | Maestr…" at bounding box center [1037, 631] width 498 height 37
click at [947, 638] on select "Please Select Early Learning/Daycare Teacher/Family Home Care Provider | Maestr…" at bounding box center [1037, 631] width 498 height 37
select select "8e1a676a-2f1d-4924-8ba1-6ffde03e8dcb"
click at [788, 613] on select "Please Select Early Learning/Daycare Teacher/Family Home Care Provider | Maestr…" at bounding box center [1037, 631] width 498 height 37
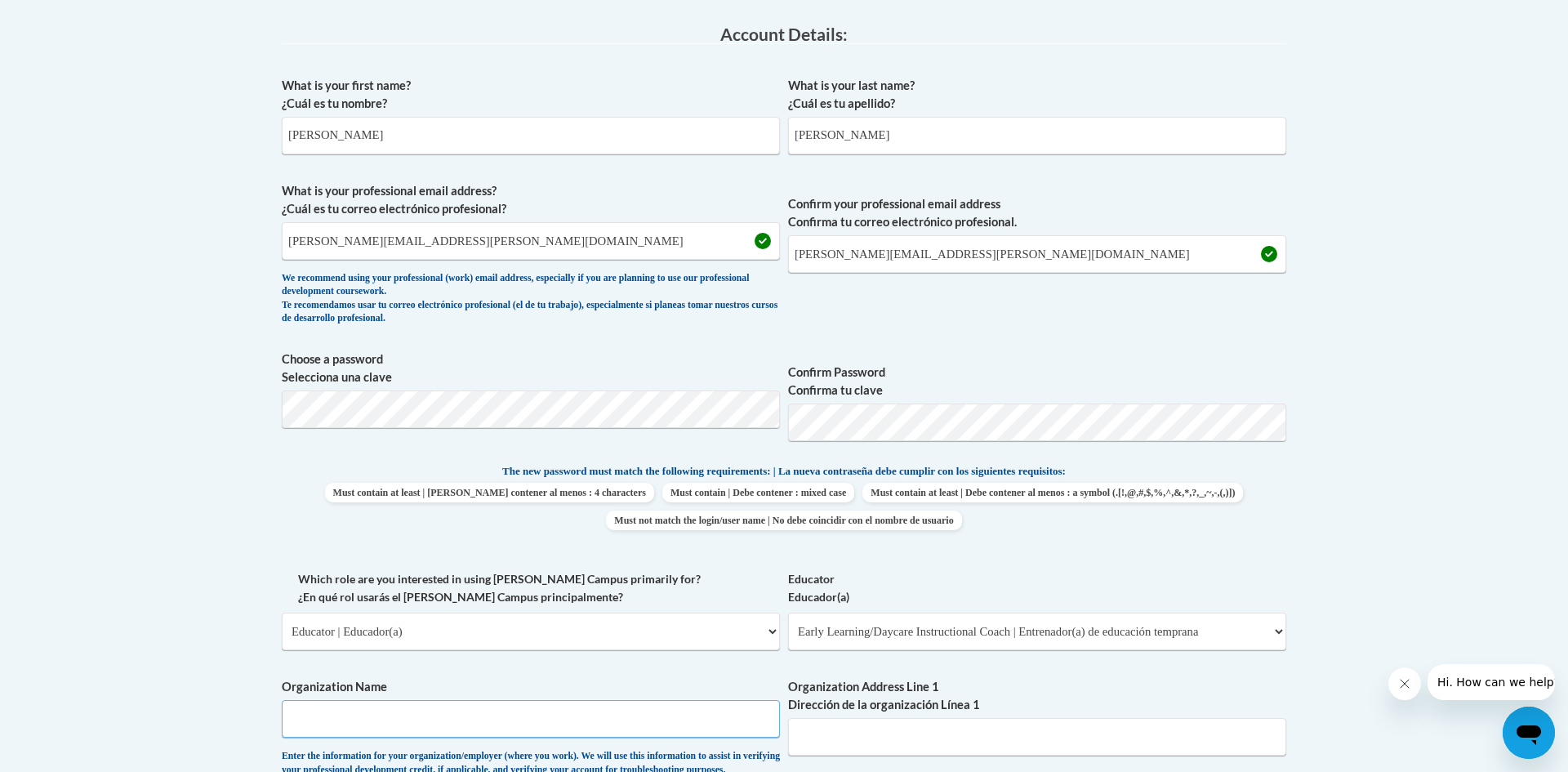
click at [586, 722] on input "Organization Name" at bounding box center [530, 718] width 498 height 37
click at [290, 723] on input "Early Head Start" at bounding box center [530, 718] width 498 height 37
type input "Logan county Early Head Start"
click at [842, 736] on input "Organization Address Line 1 Dirección de la organización Línea 1" at bounding box center [1037, 737] width 498 height 37
type input "320 Peyton st Russellville KY 42276"
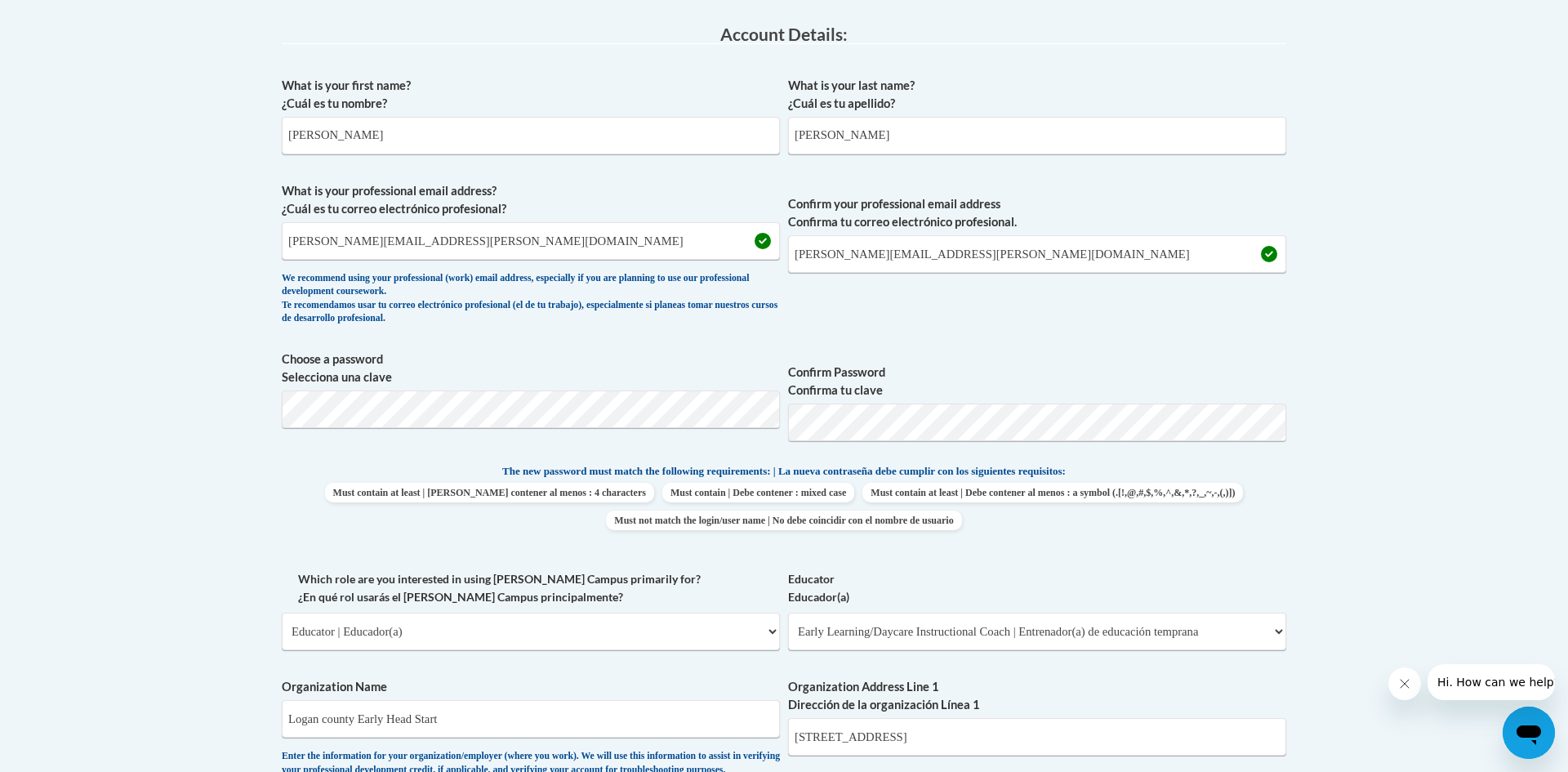
click at [1540, 489] on body "This site uses cookies to help improve your learning experience. By continuing …" at bounding box center [784, 700] width 1568 height 2252
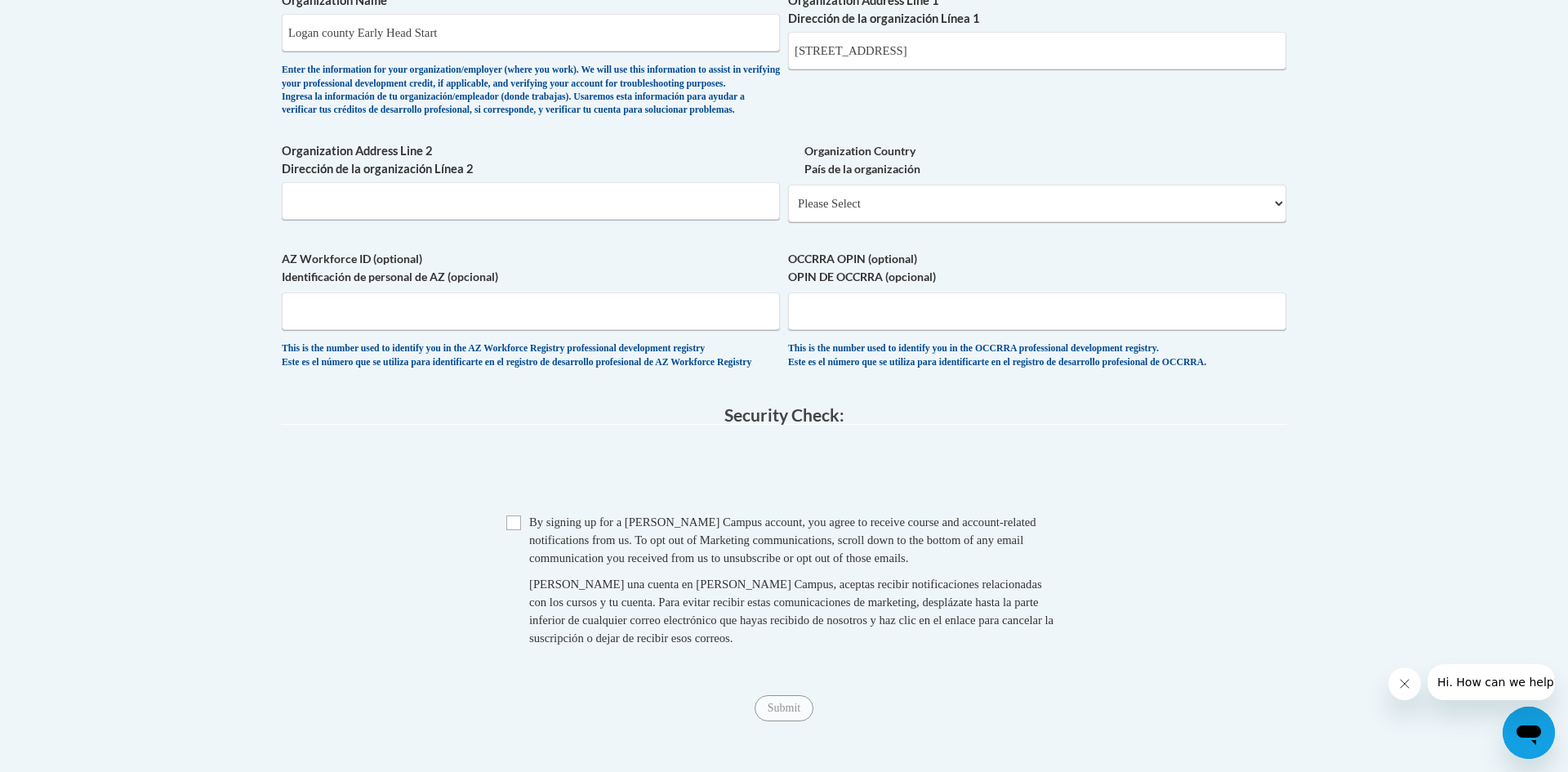
scroll to position [1144, 0]
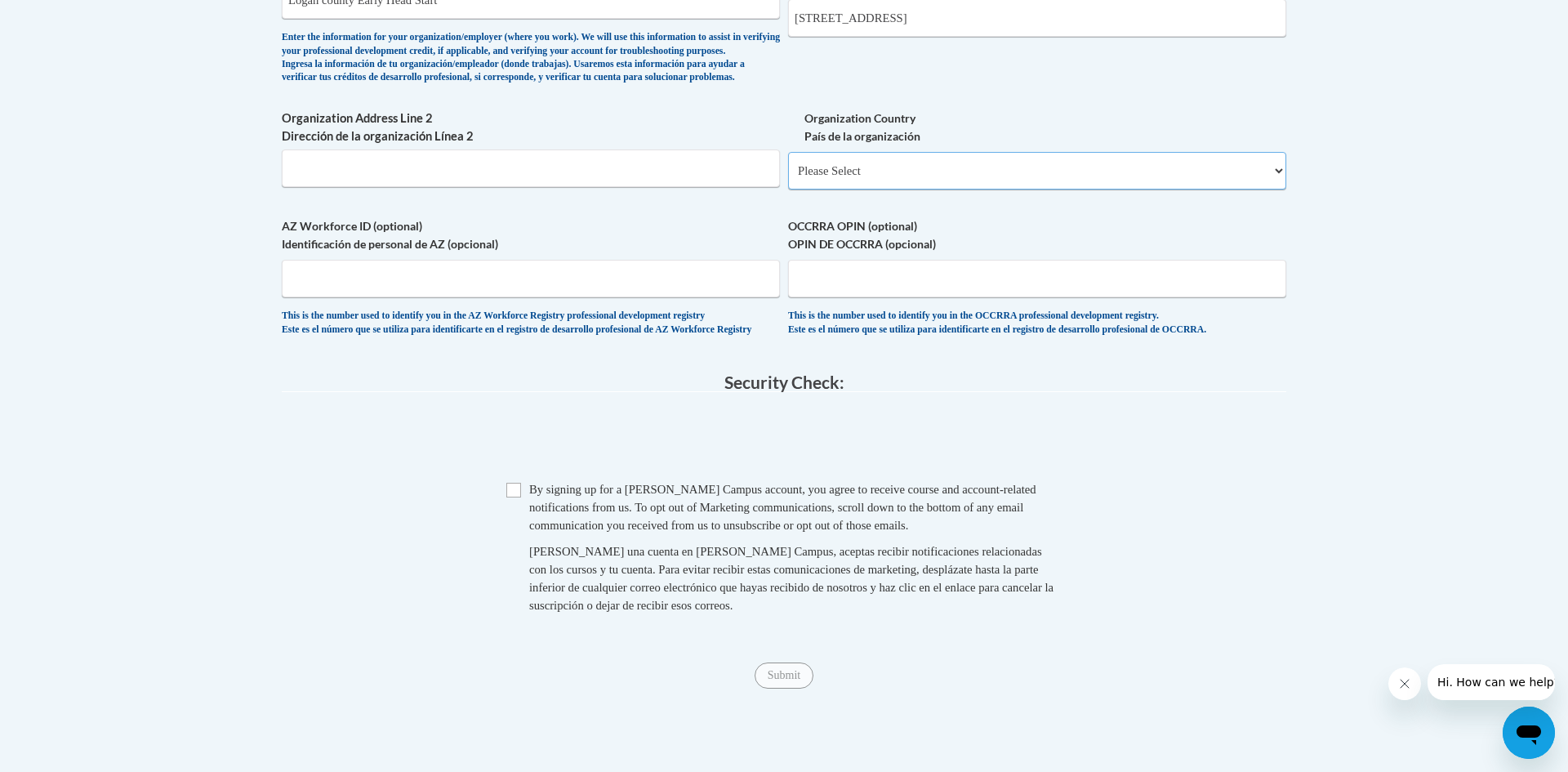
click at [1103, 190] on select "Please Select United States | Estados Unidos Outside of the United States | Fue…" at bounding box center [1037, 170] width 498 height 37
select select "ad49bcad-a171-4b2e-b99c-48b446064914"
click at [788, 178] on select "Please Select United States | Estados Unidos Outside of the United States | Fue…" at bounding box center [1037, 170] width 498 height 37
select select
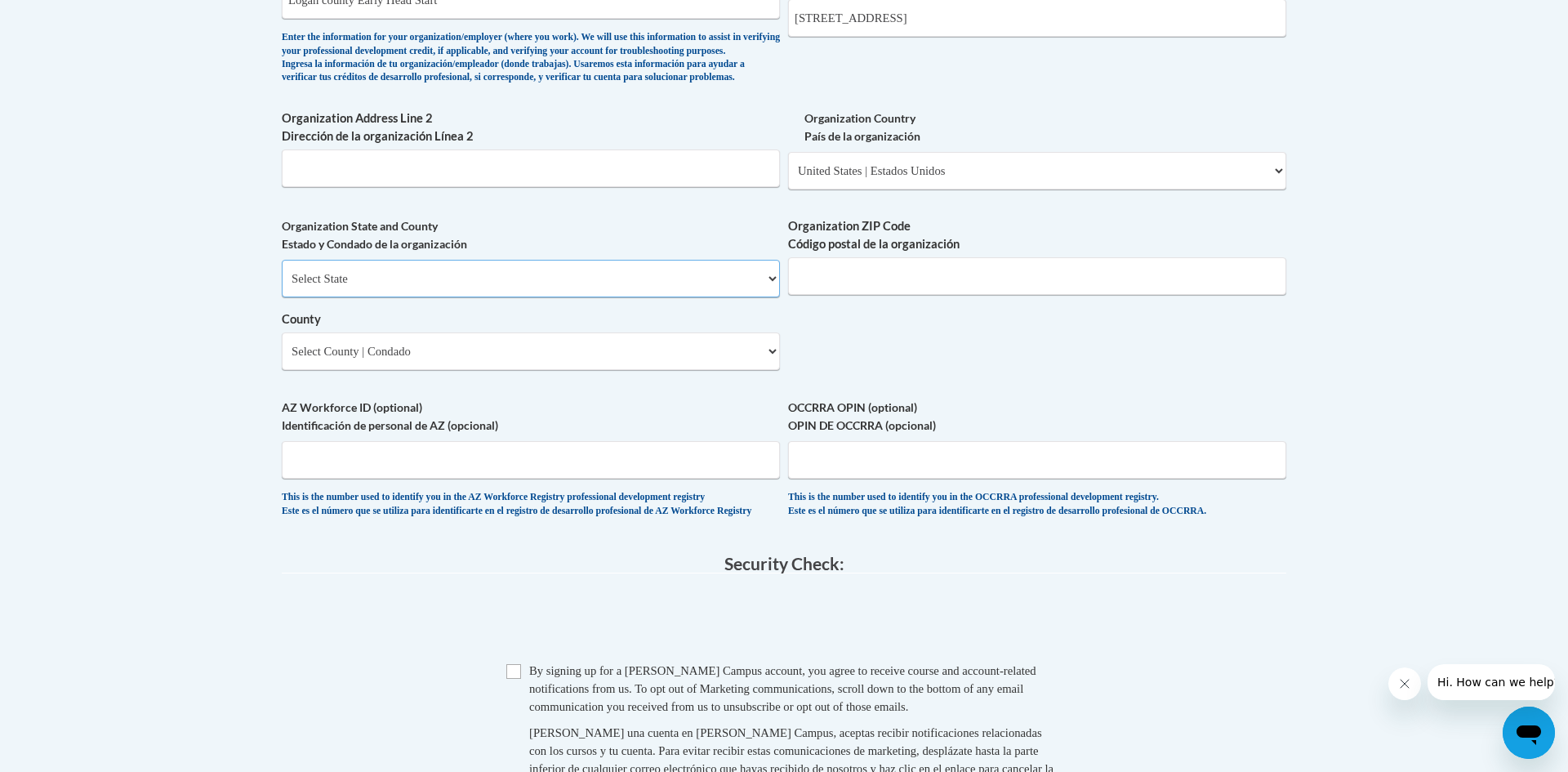
click at [590, 297] on select "Select State Alabama Alaska Arizona Arkansas California Colorado Connecticut De…" at bounding box center [530, 278] width 498 height 37
select select "Kentucky"
click at [281, 286] on select "Select State Alabama Alaska Arizona Arkansas California Colorado Connecticut De…" at bounding box center [530, 278] width 498 height 37
click at [870, 295] on input "Organization ZIP Code Código postal de la organización" at bounding box center [1037, 276] width 498 height 37
type input "42276"
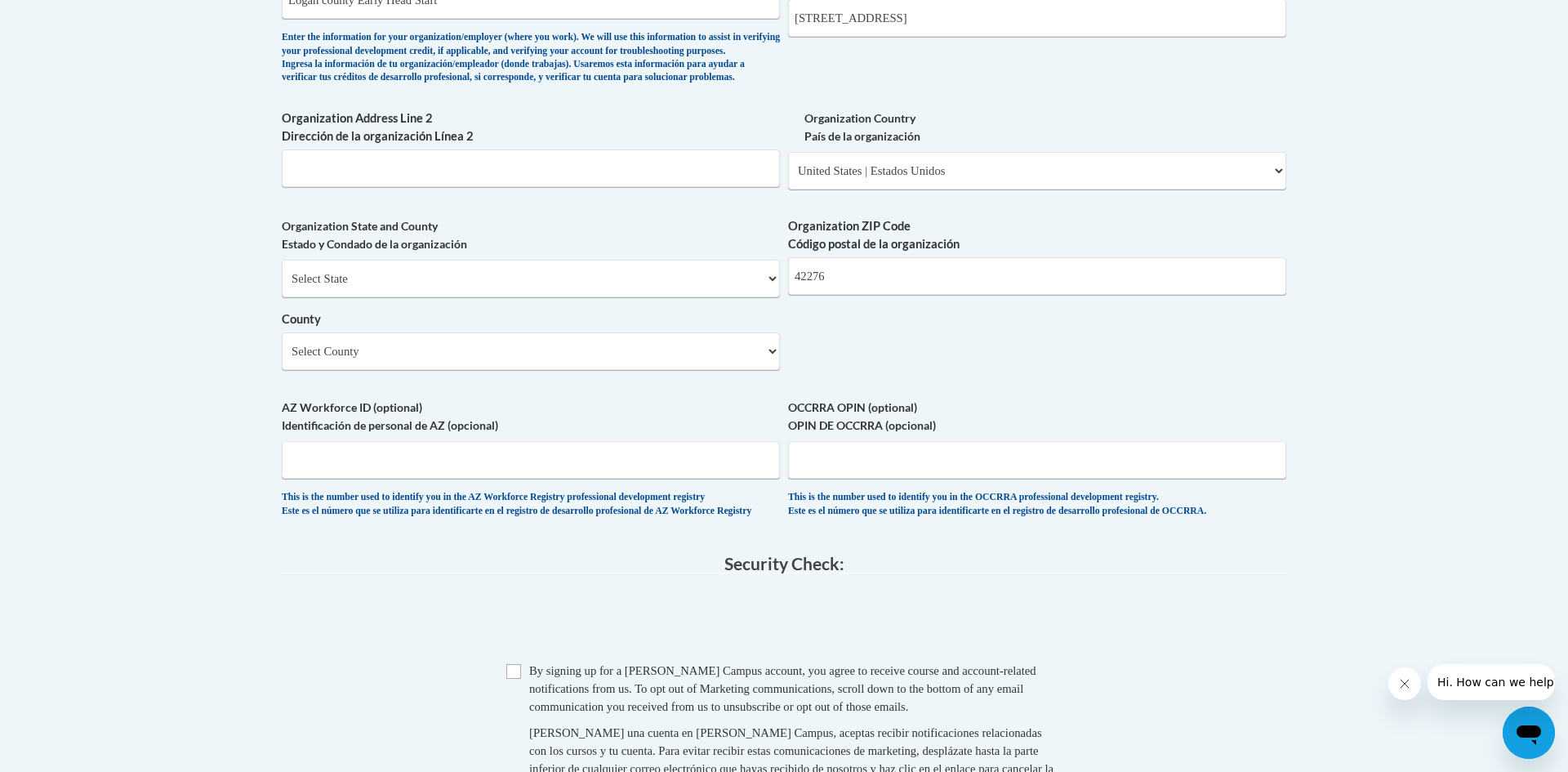
click at [524, 708] on span "Checkbox By signing up for a Cox Campus account, you agree to receive course an…" at bounding box center [784, 737] width 555 height 150
click at [515, 679] on input "Checkbox" at bounding box center [513, 670] width 14 height 14
checkbox input "true"
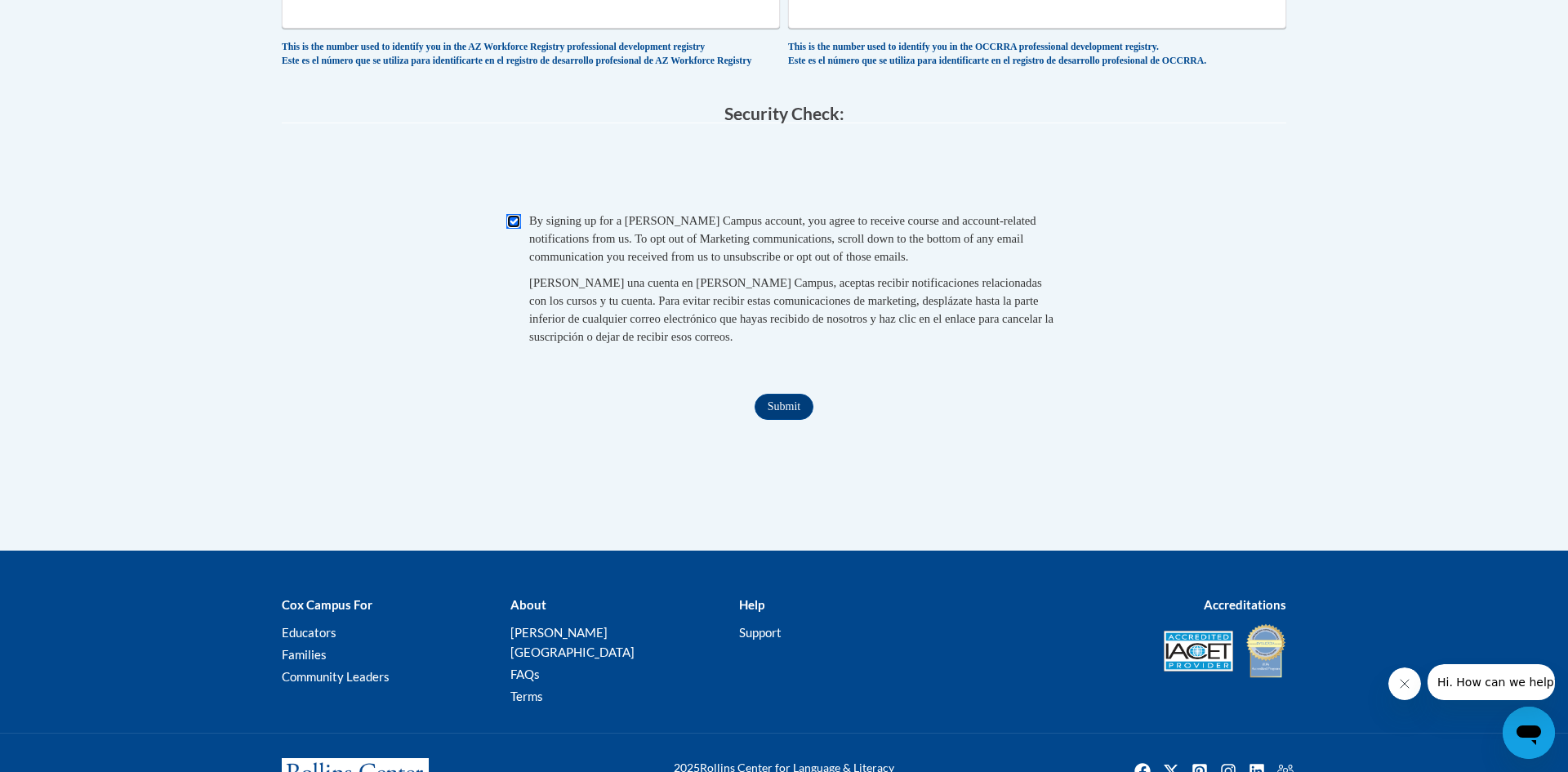
scroll to position [1601, 0]
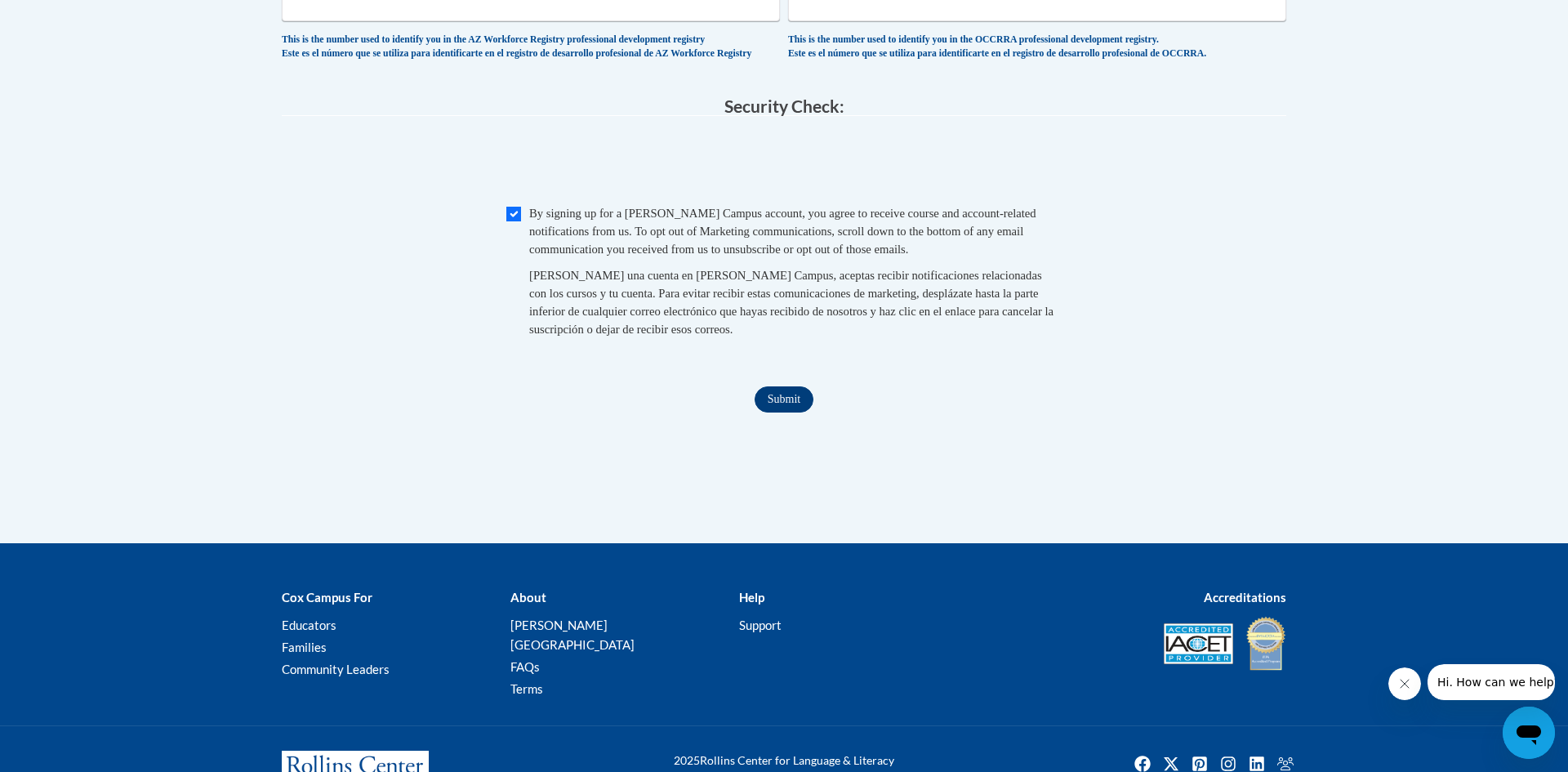
click at [791, 413] on input "Submit" at bounding box center [783, 398] width 58 height 26
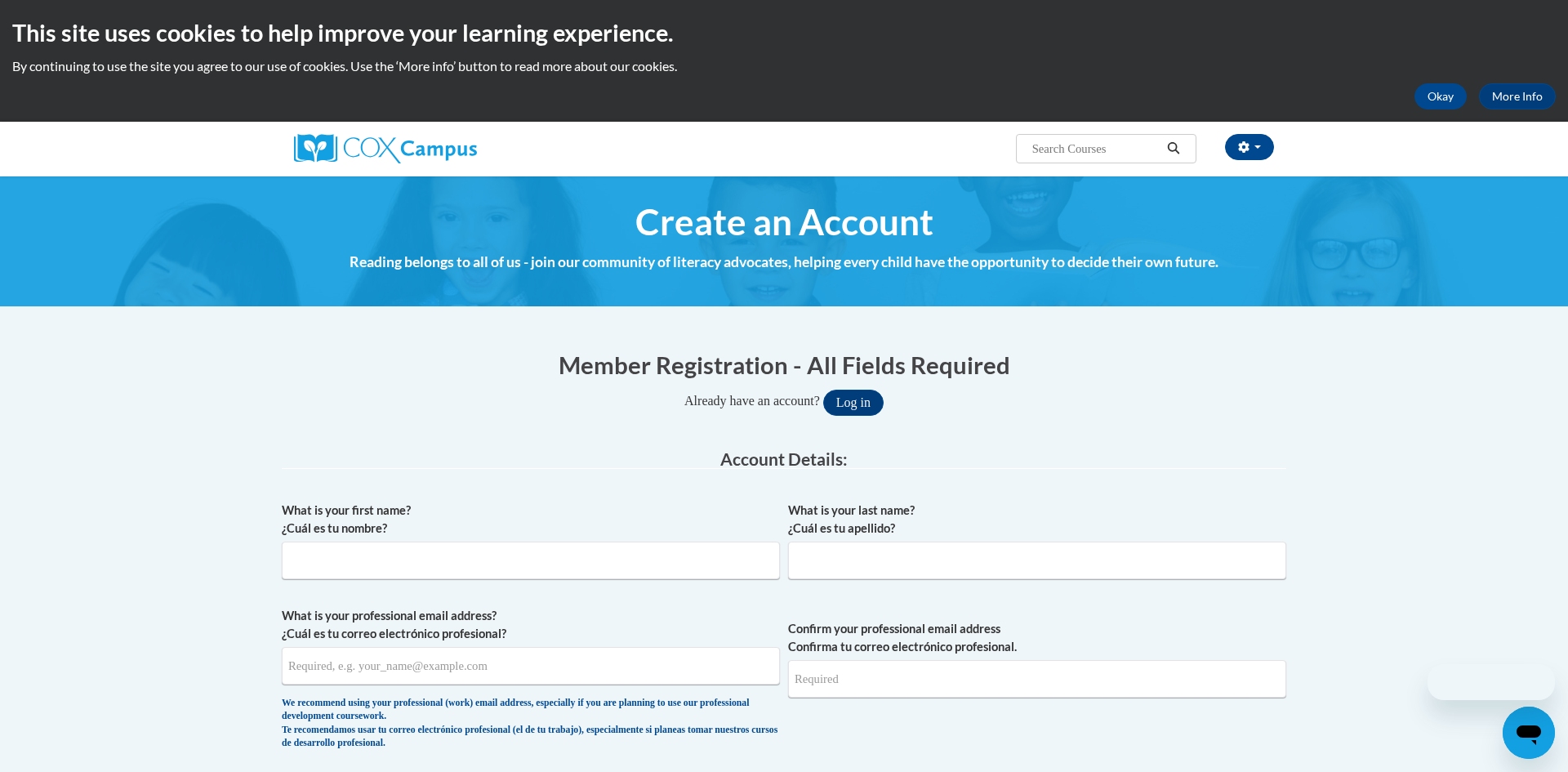
scroll to position [1115, 0]
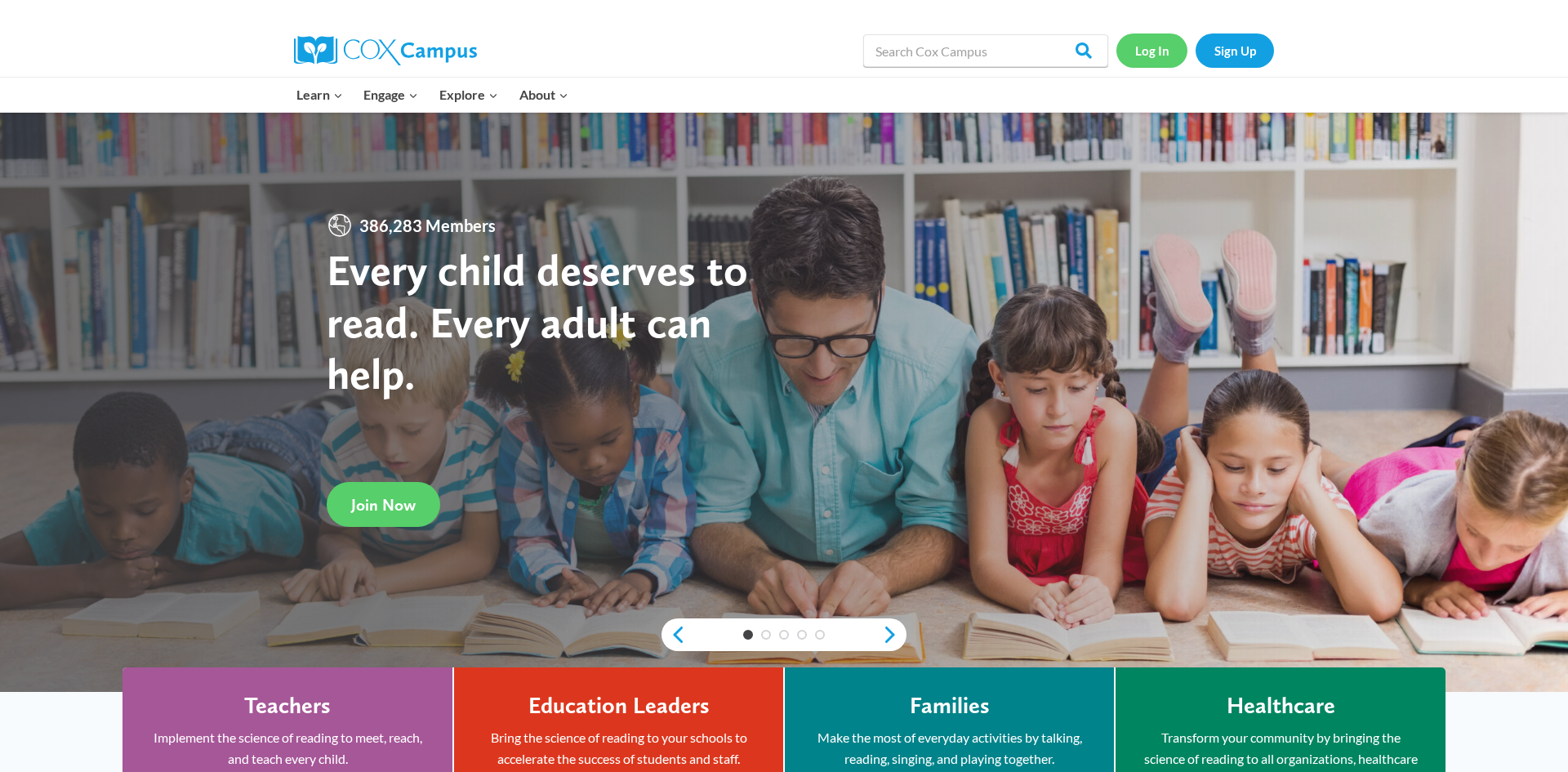
click at [1155, 51] on link "Log In" at bounding box center [1152, 50] width 71 height 34
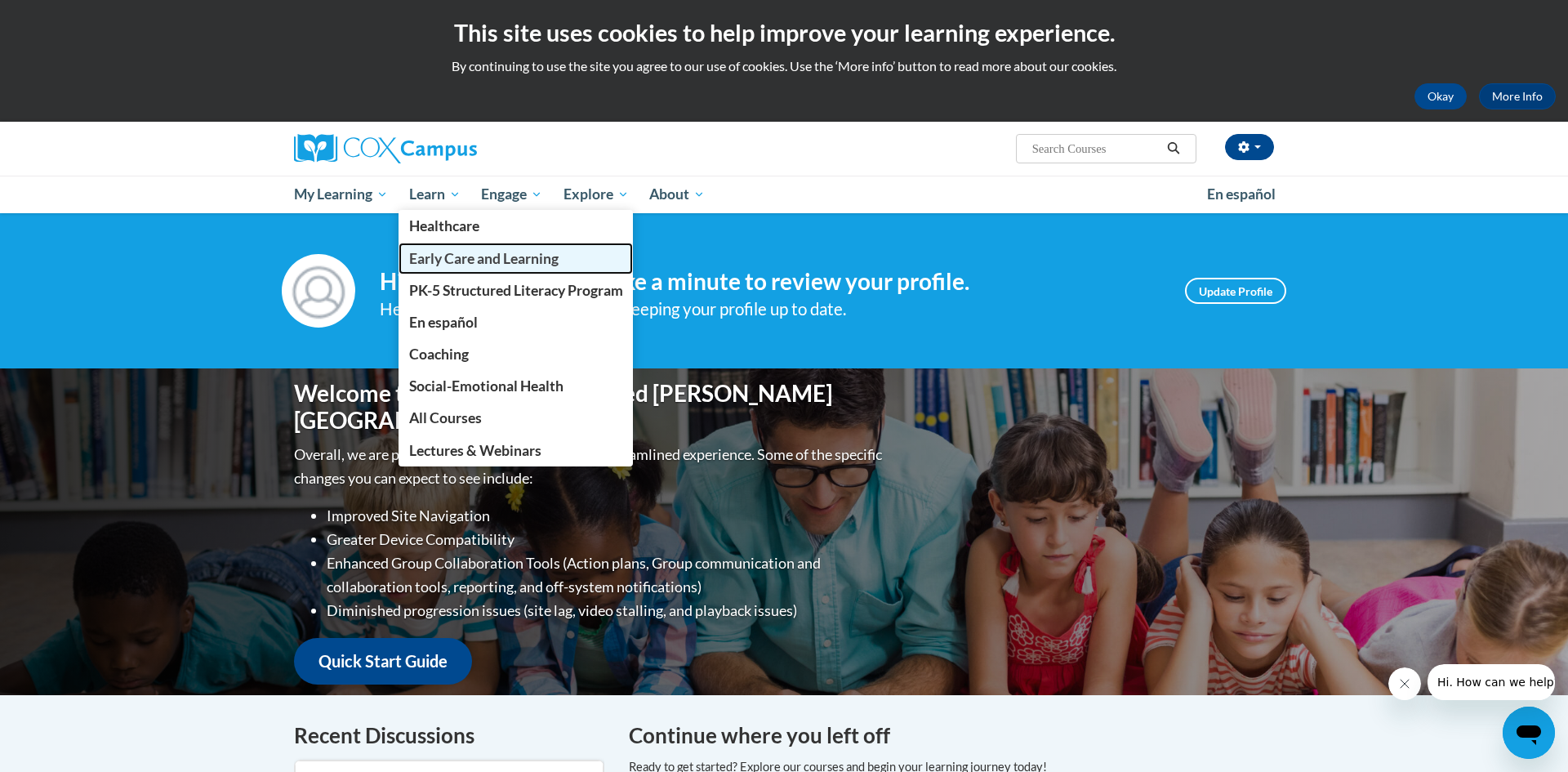
click at [457, 257] on span "Early Care and Learning" at bounding box center [483, 259] width 149 height 17
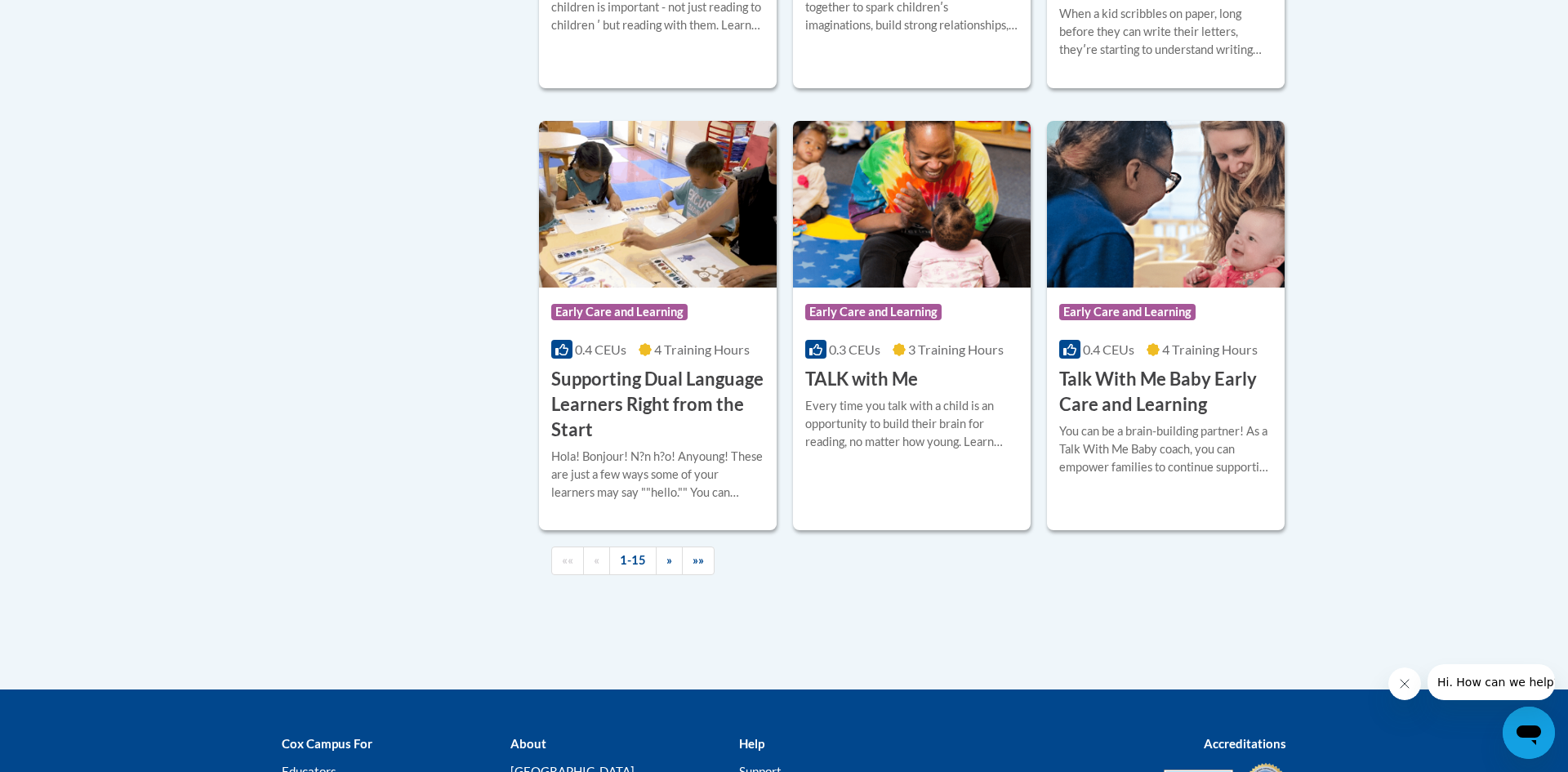
scroll to position [2320, 0]
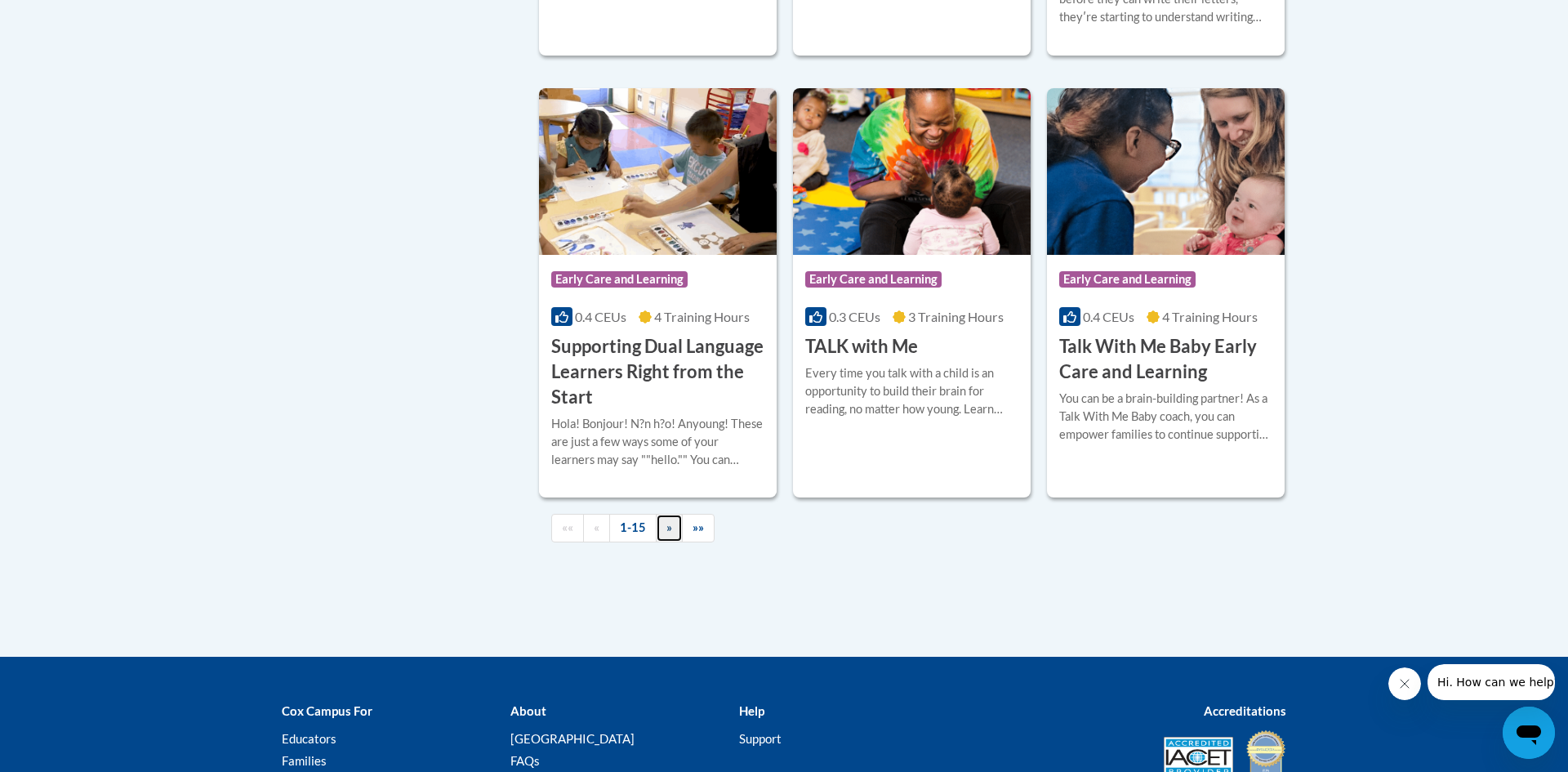
click at [663, 542] on link "»" at bounding box center [669, 528] width 27 height 29
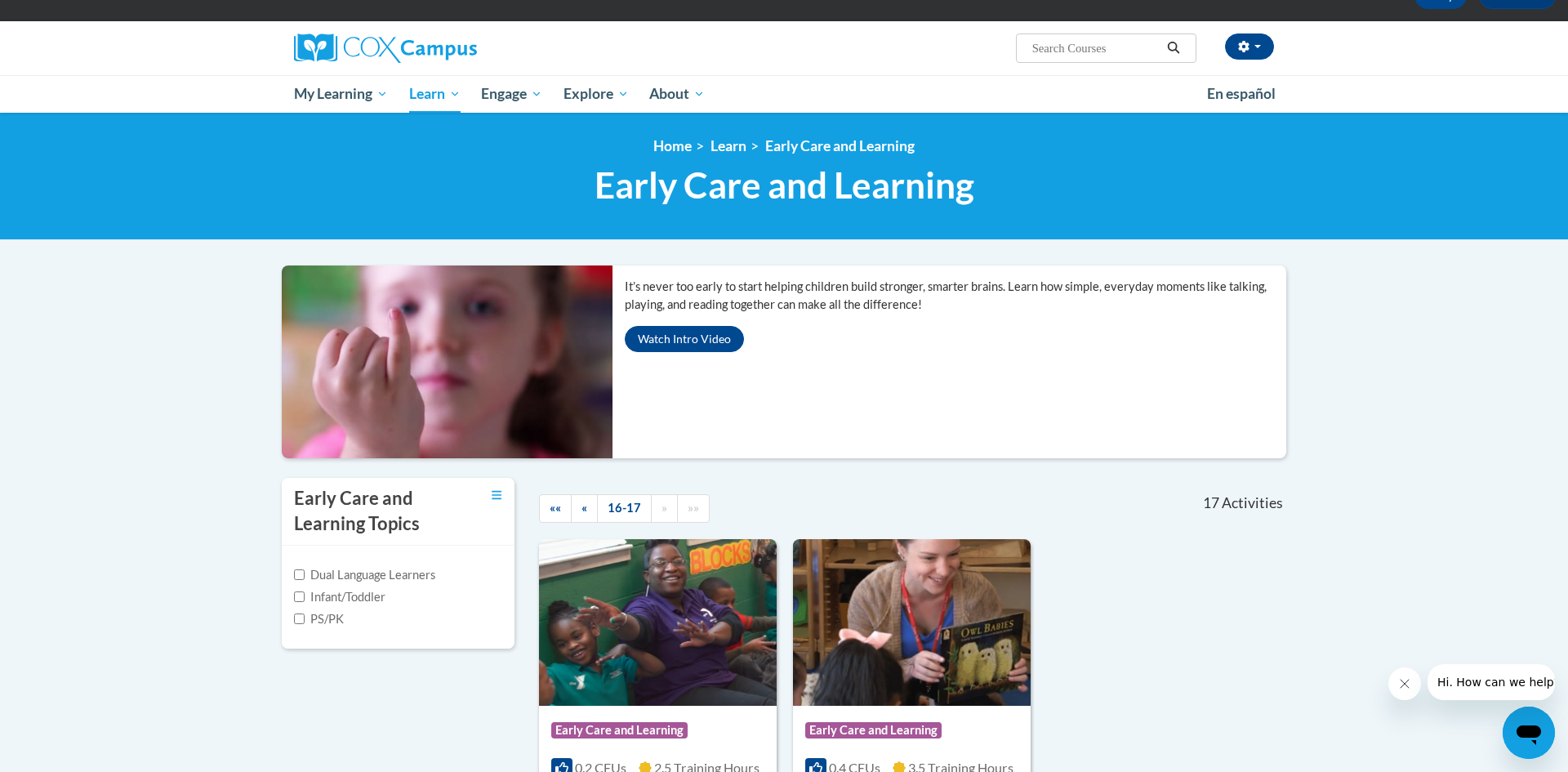
scroll to position [100, 0]
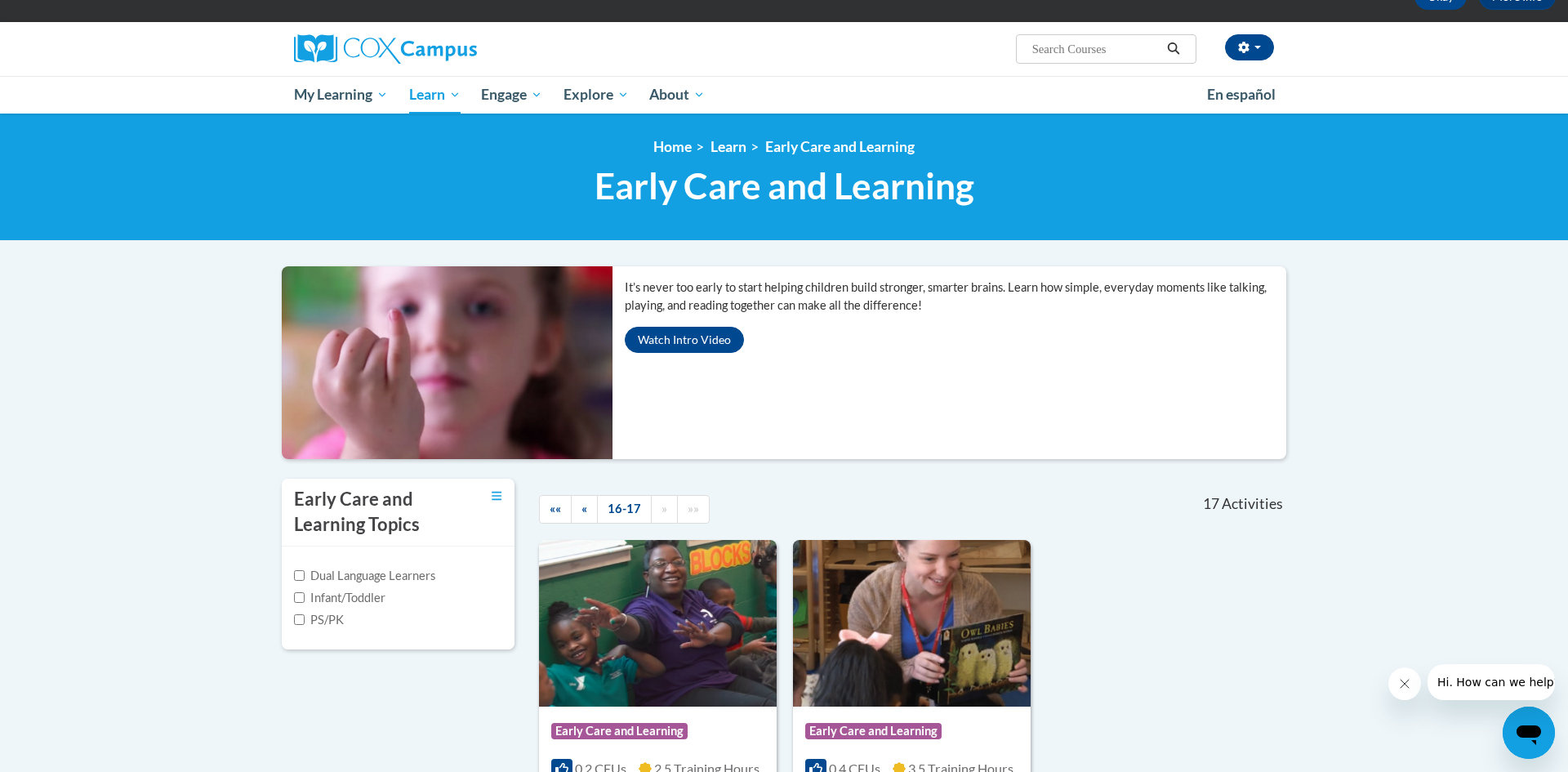
click at [1118, 56] on input "Search..." at bounding box center [1095, 49] width 130 height 19
type input "implicit"
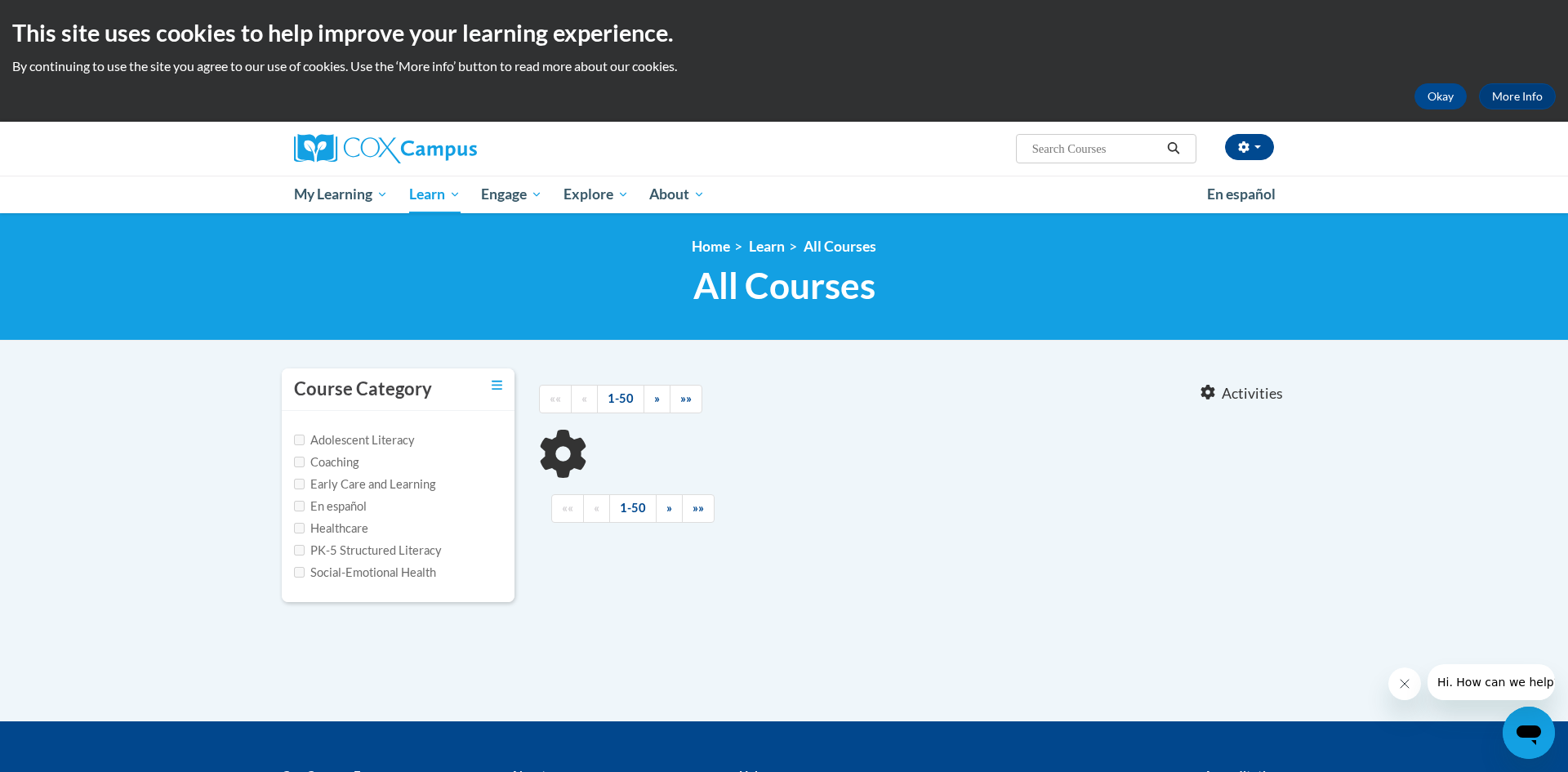
type input "implicit"
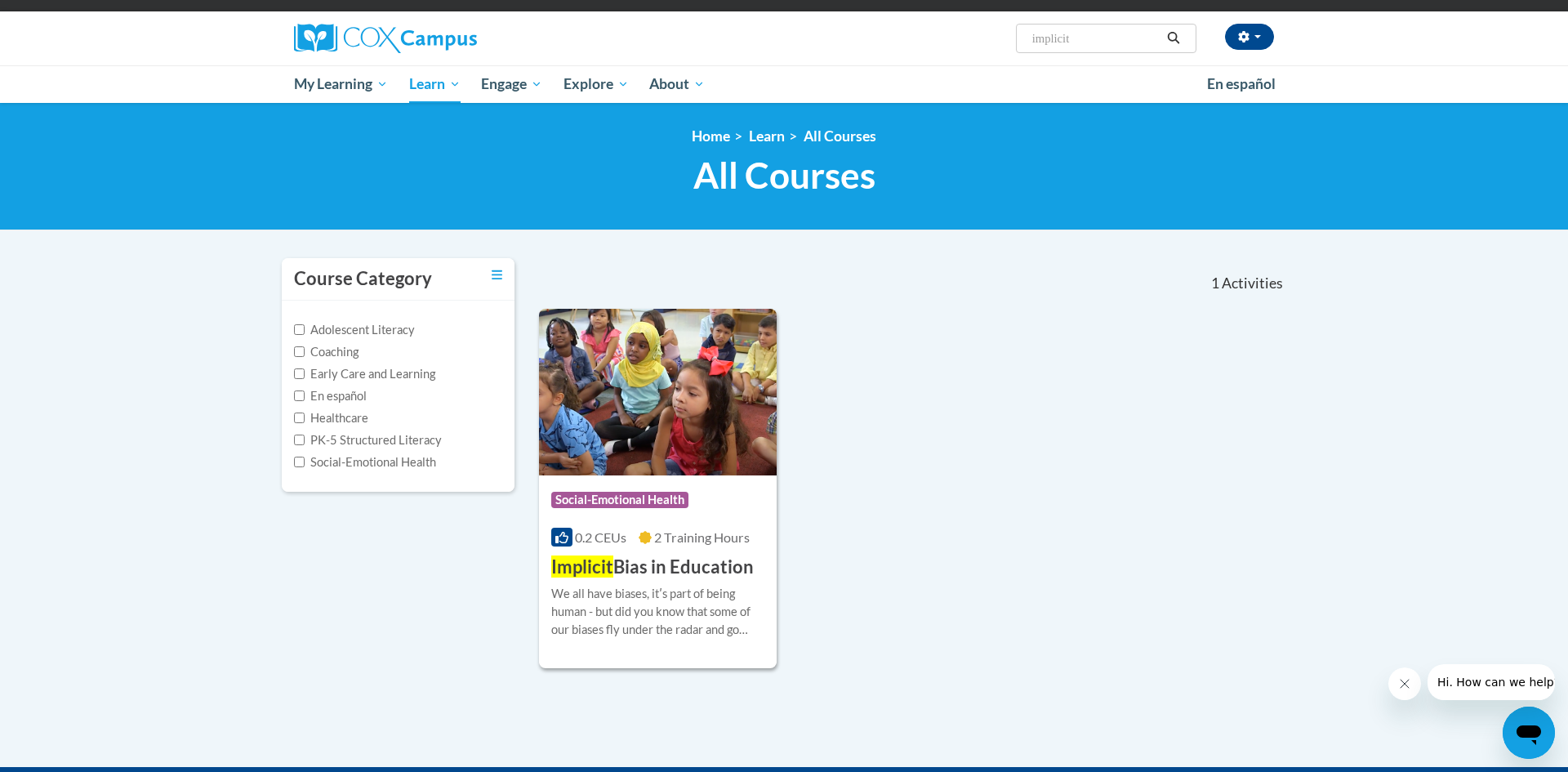
scroll to position [130, 0]
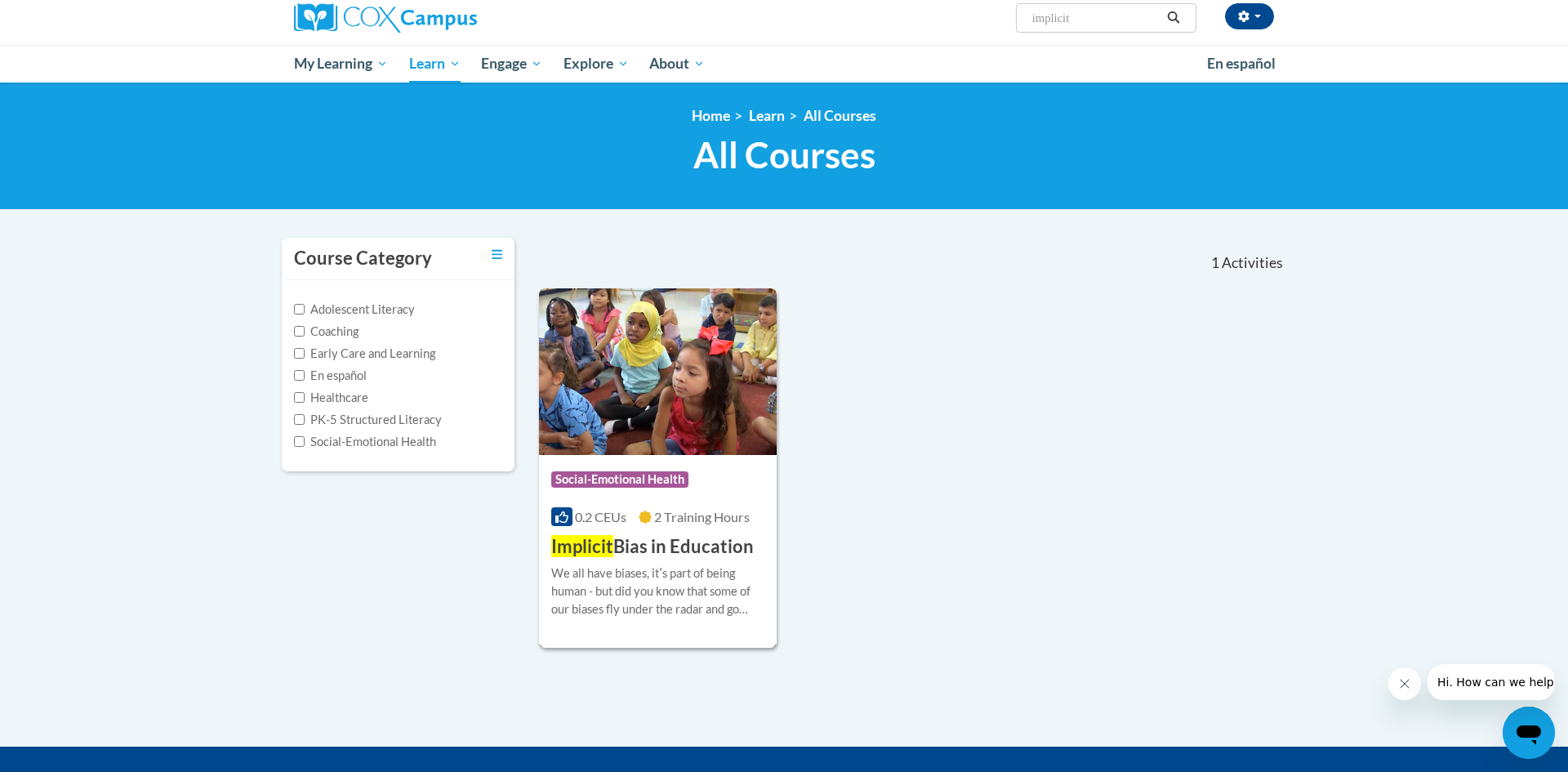
click at [732, 548] on h3 "Implicit Bias in Education" at bounding box center [653, 547] width 203 height 25
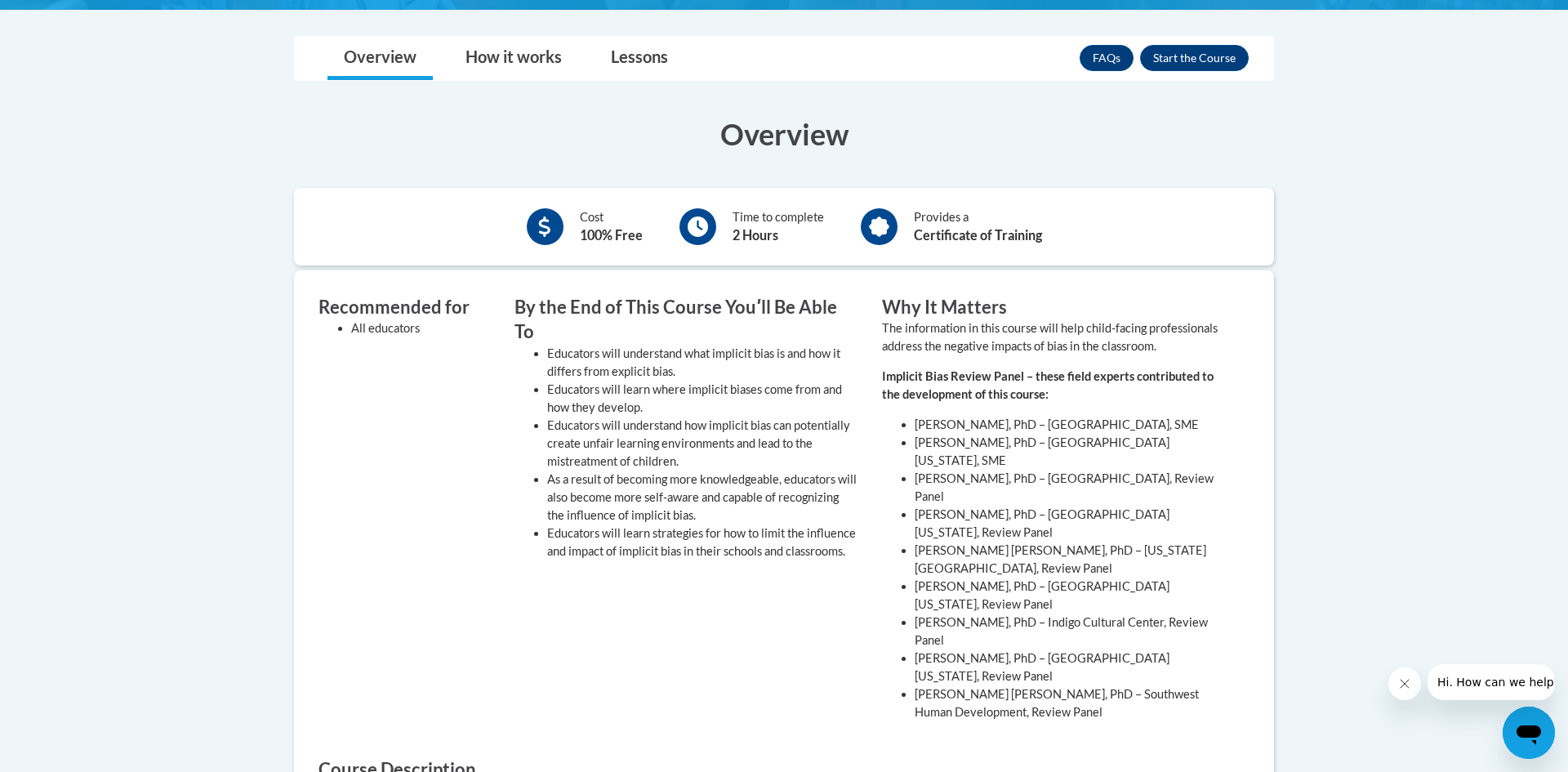
scroll to position [504, 0]
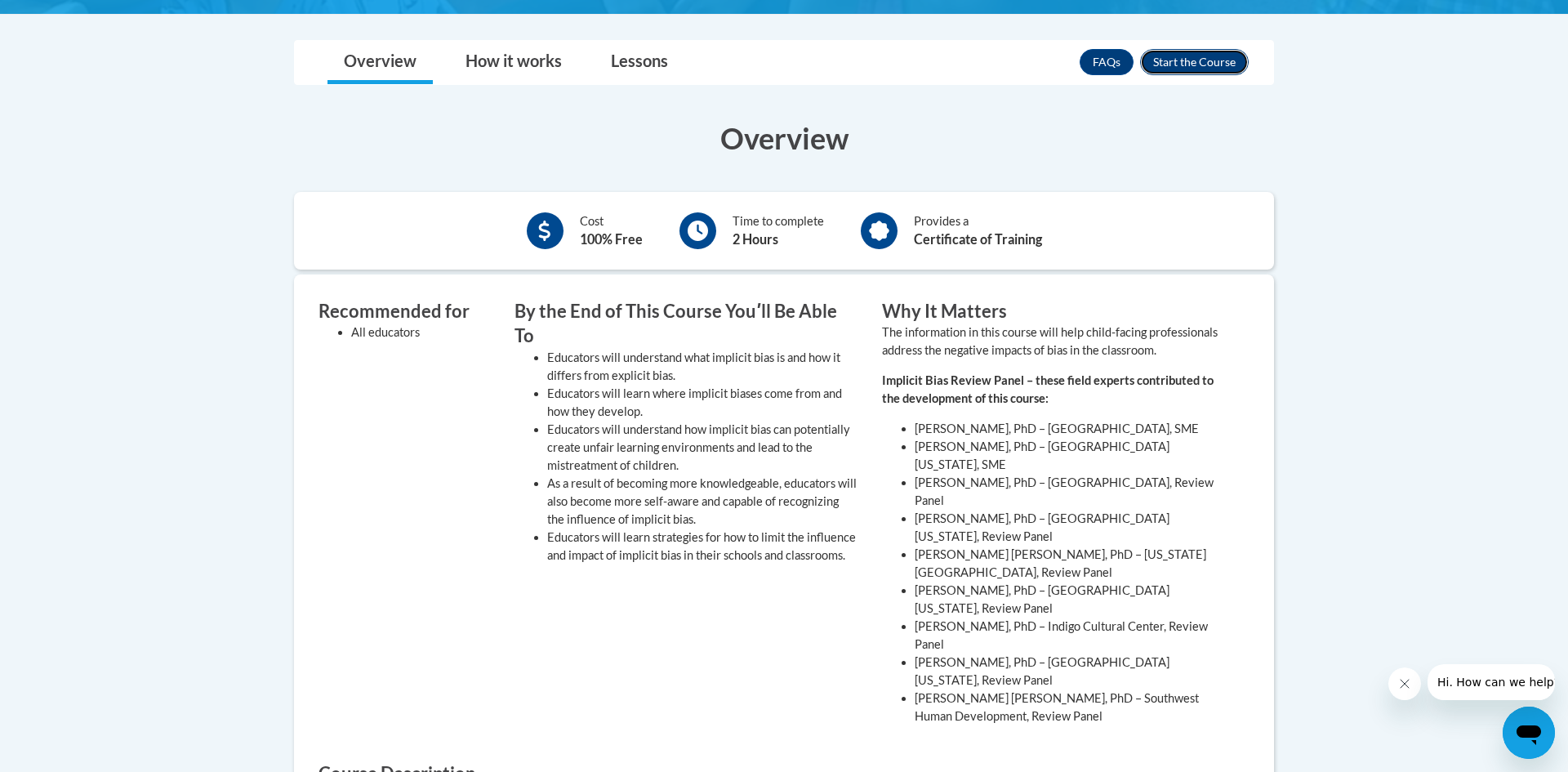
click at [1212, 66] on button "Enroll" at bounding box center [1194, 61] width 108 height 26
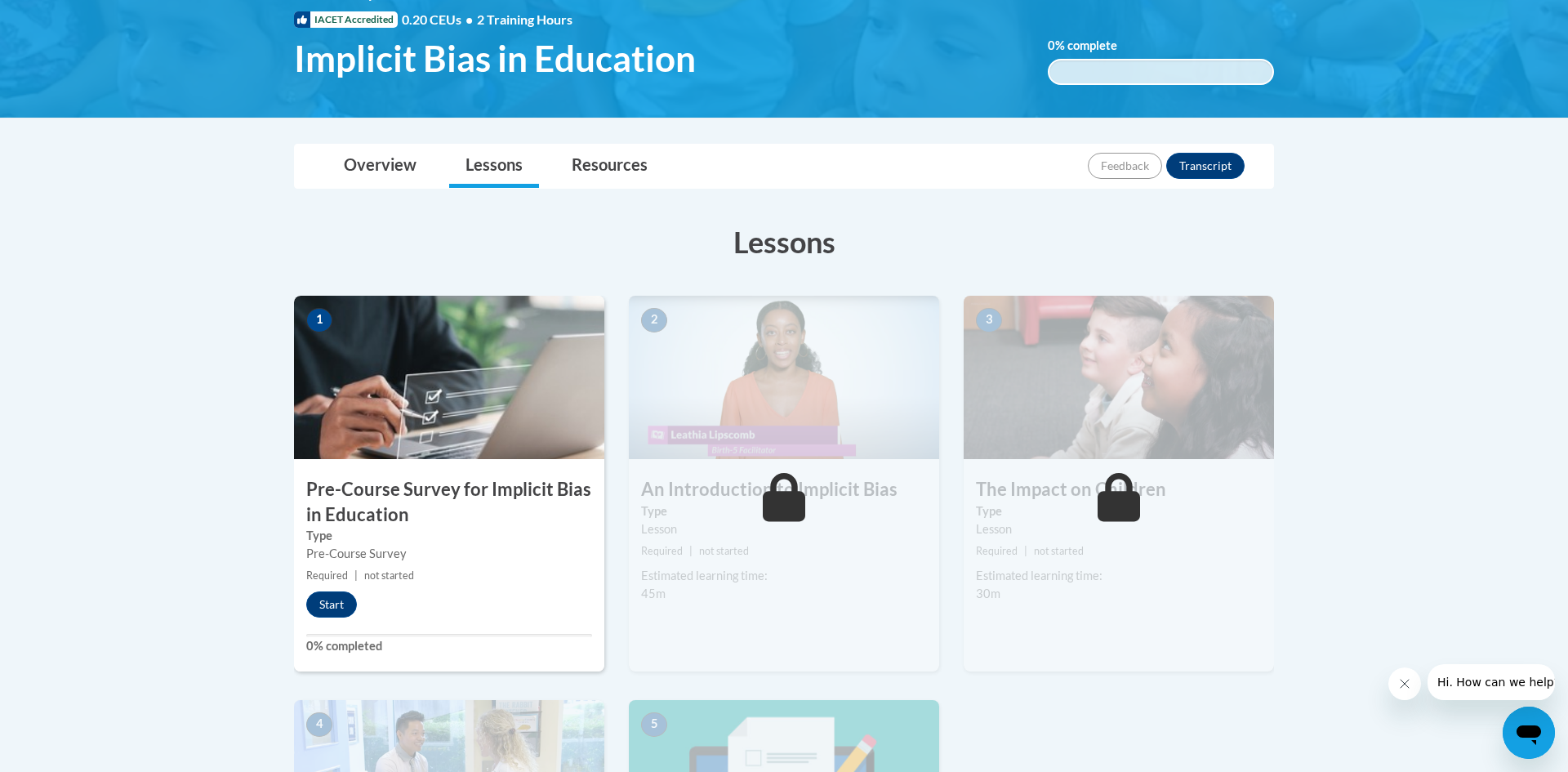
scroll to position [259, 0]
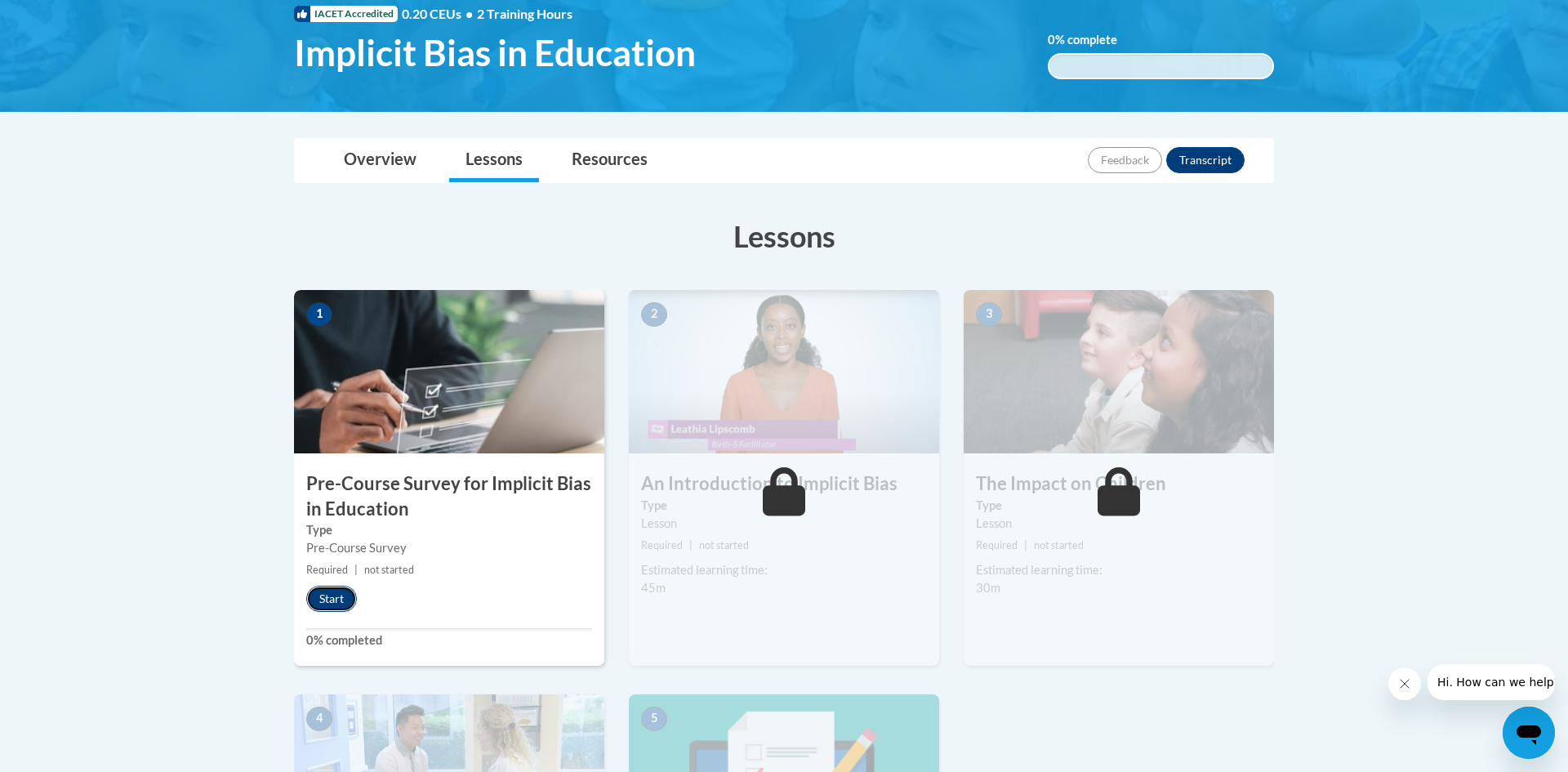
click at [351, 600] on button "Start" at bounding box center [331, 599] width 51 height 26
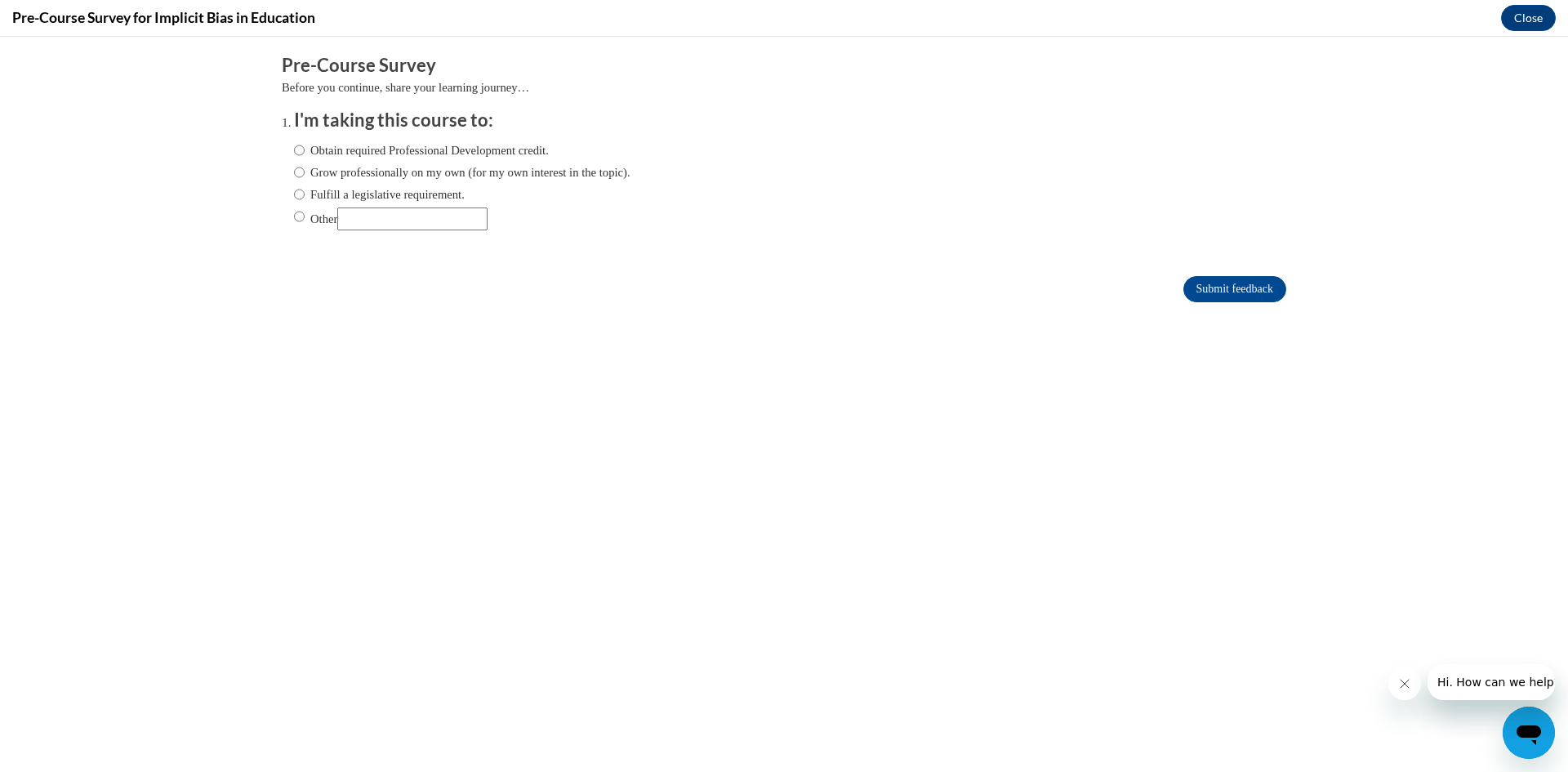
scroll to position [0, 0]
click at [302, 151] on input "Obtain required Professional Development credit." at bounding box center [299, 150] width 11 height 18
radio input "true"
click at [1273, 276] on input "Submit feedback" at bounding box center [1234, 288] width 102 height 26
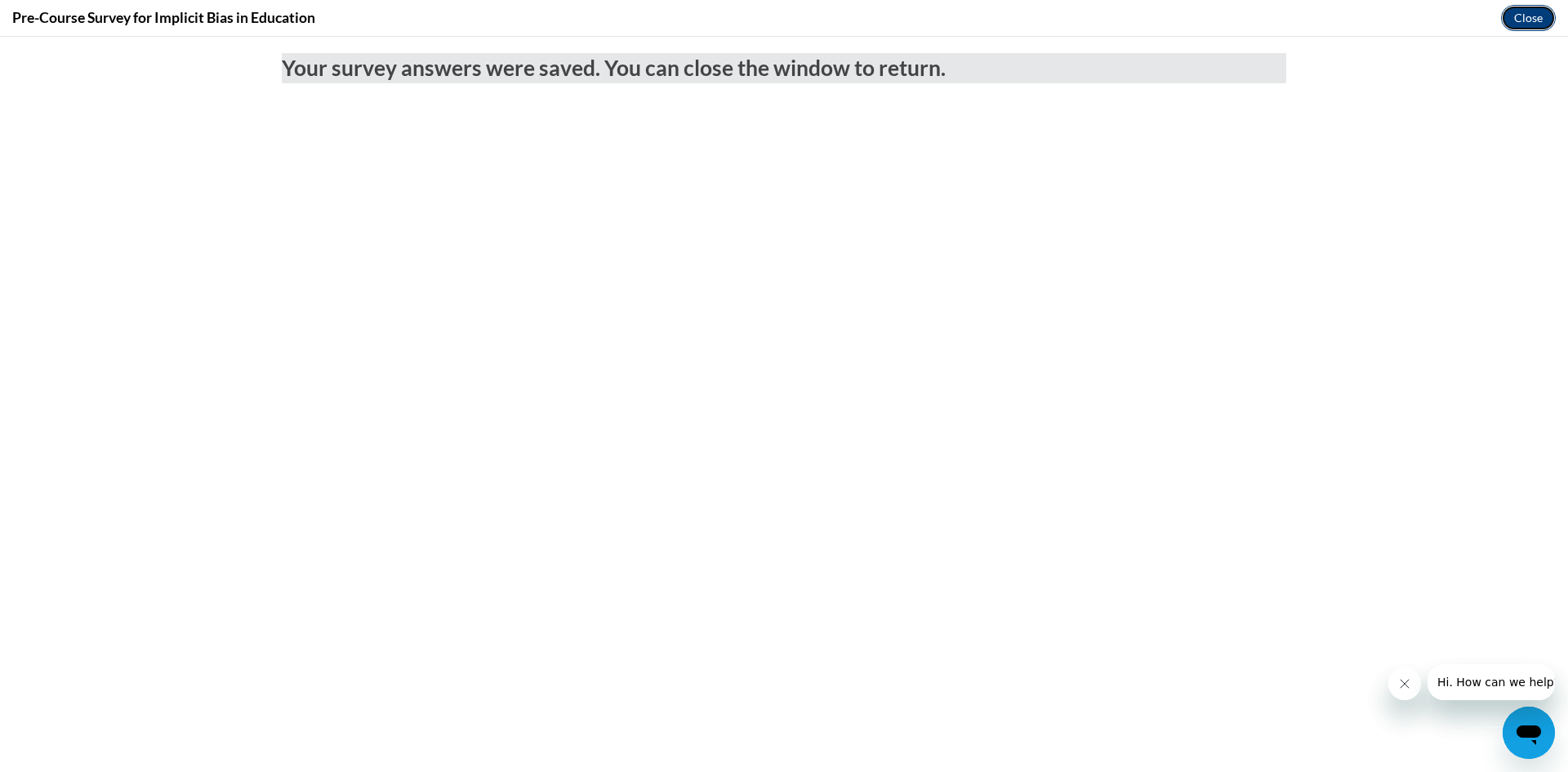
click at [1510, 20] on button "Close" at bounding box center [1528, 17] width 55 height 26
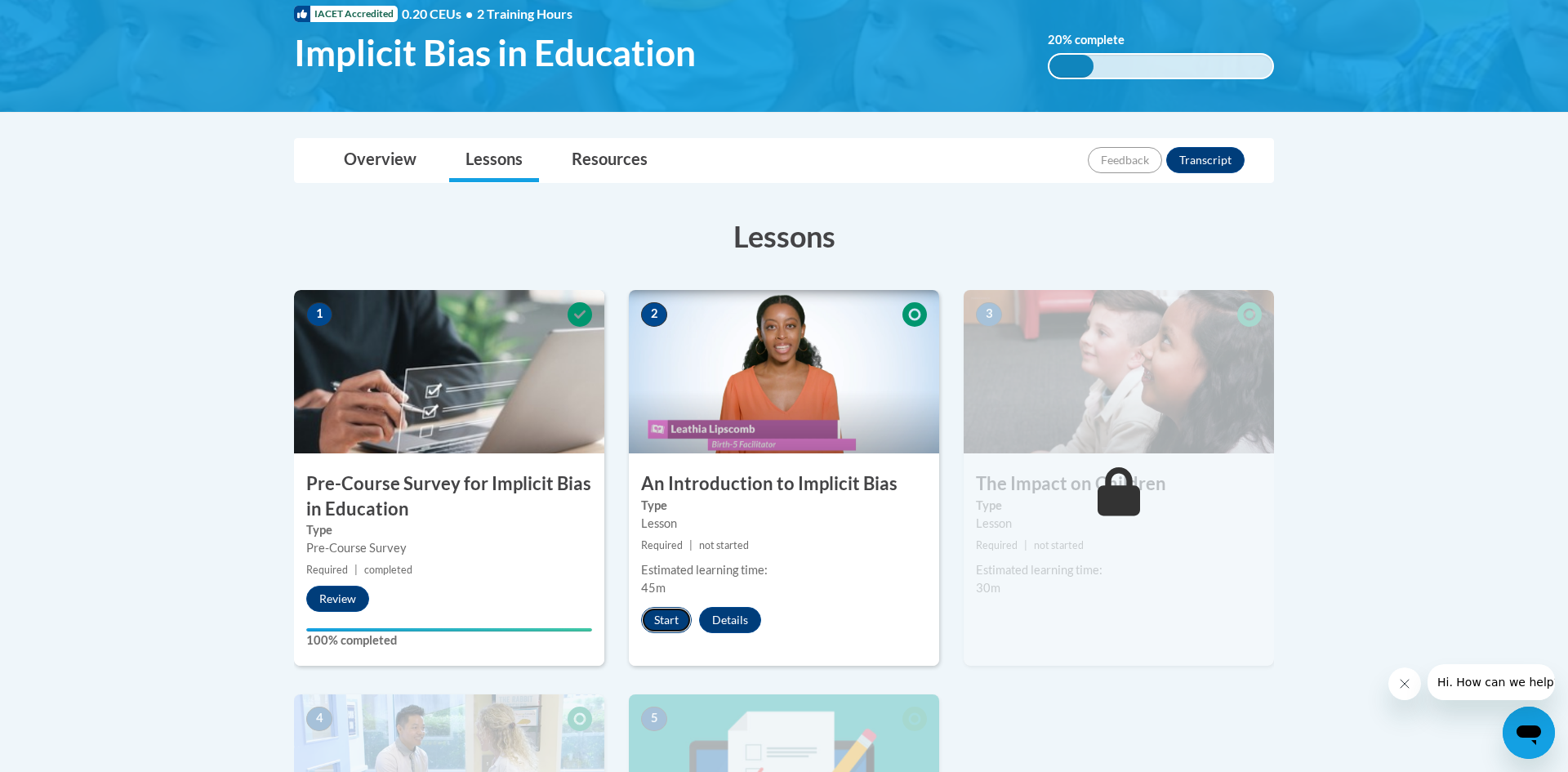
click at [686, 623] on button "Start" at bounding box center [666, 620] width 51 height 26
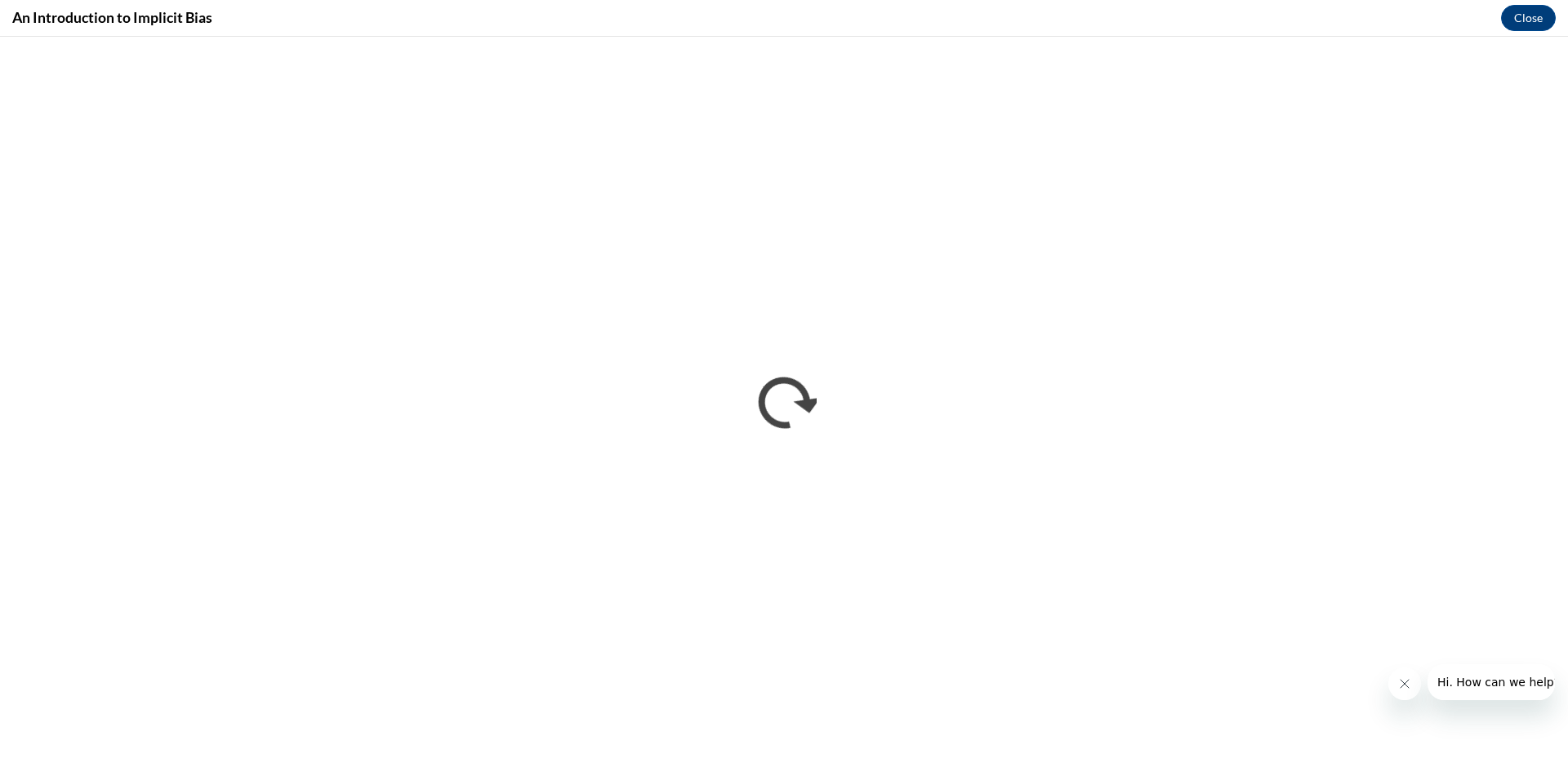
click at [1402, 690] on button "Close message from company" at bounding box center [1404, 684] width 33 height 33
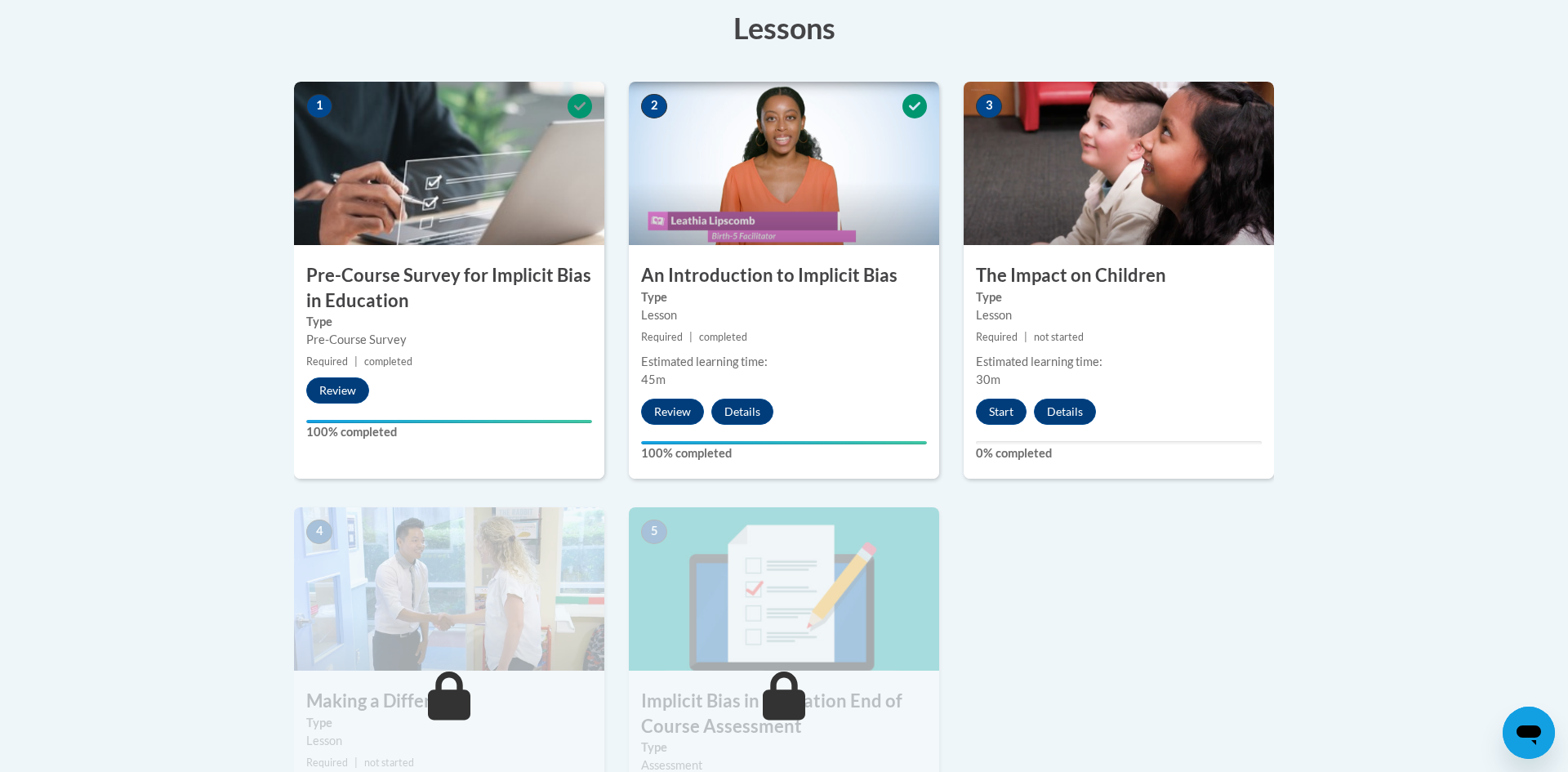
scroll to position [490, 0]
